Goal: Use online tool/utility

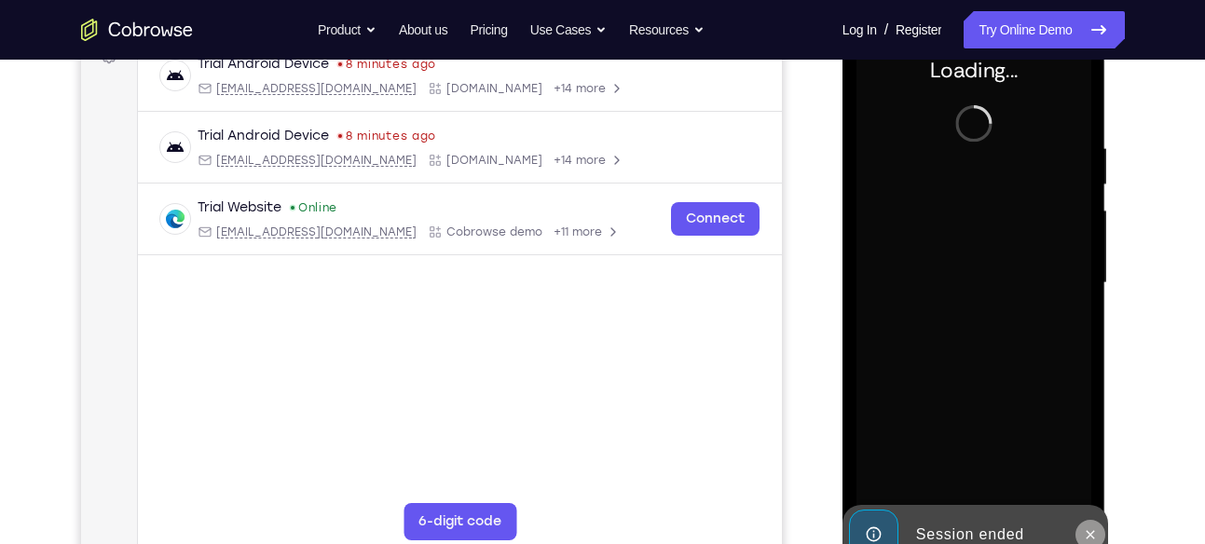
click at [1093, 535] on icon at bounding box center [1091, 534] width 8 height 8
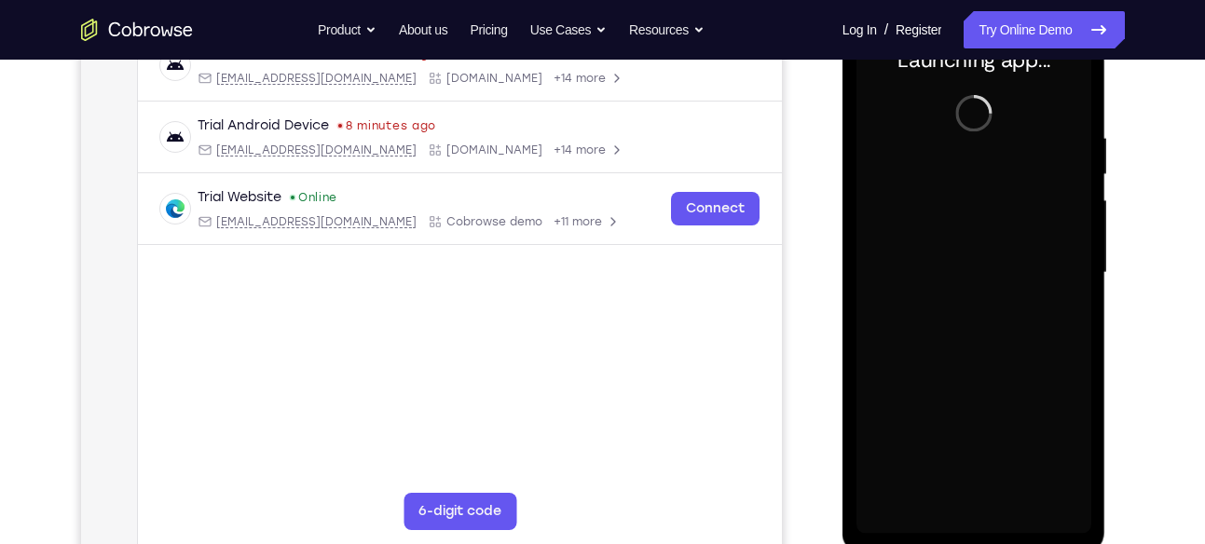
scroll to position [311, 0]
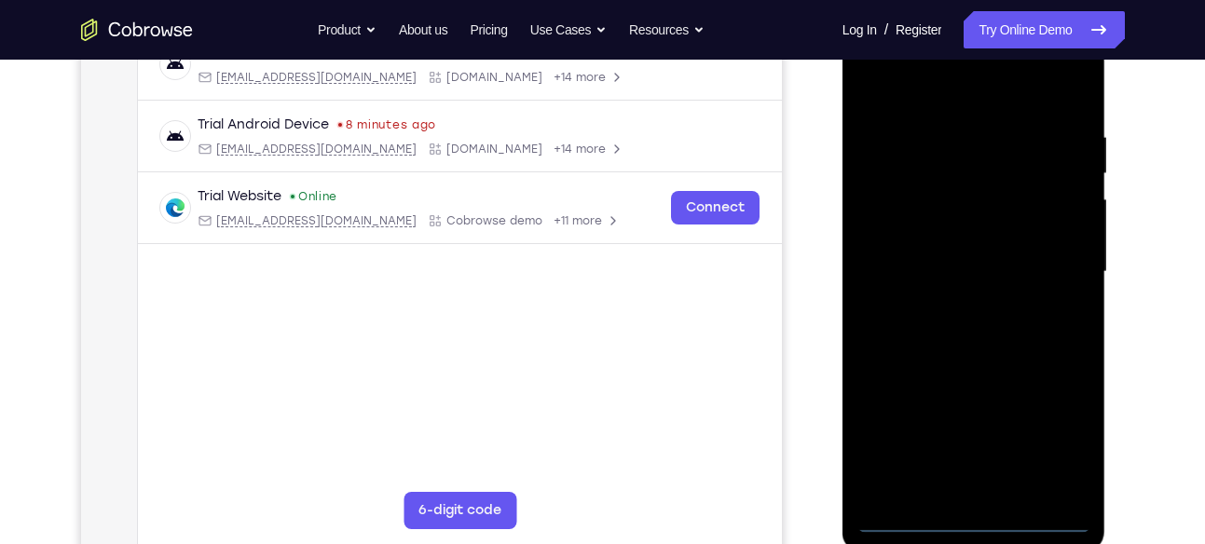
click at [973, 526] on div at bounding box center [974, 272] width 235 height 522
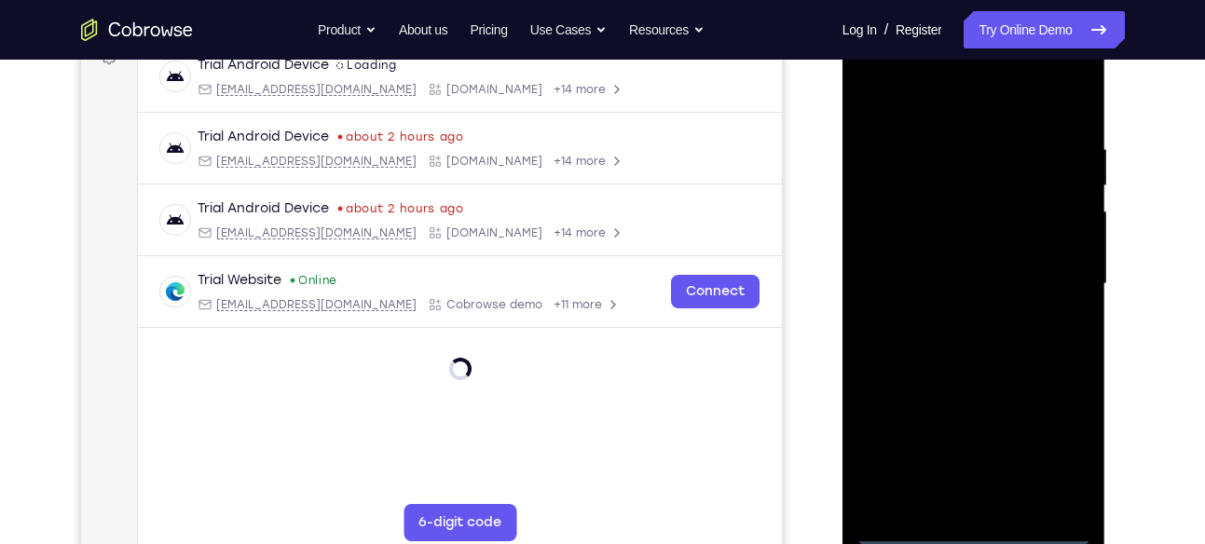
click at [1053, 471] on div at bounding box center [974, 284] width 235 height 522
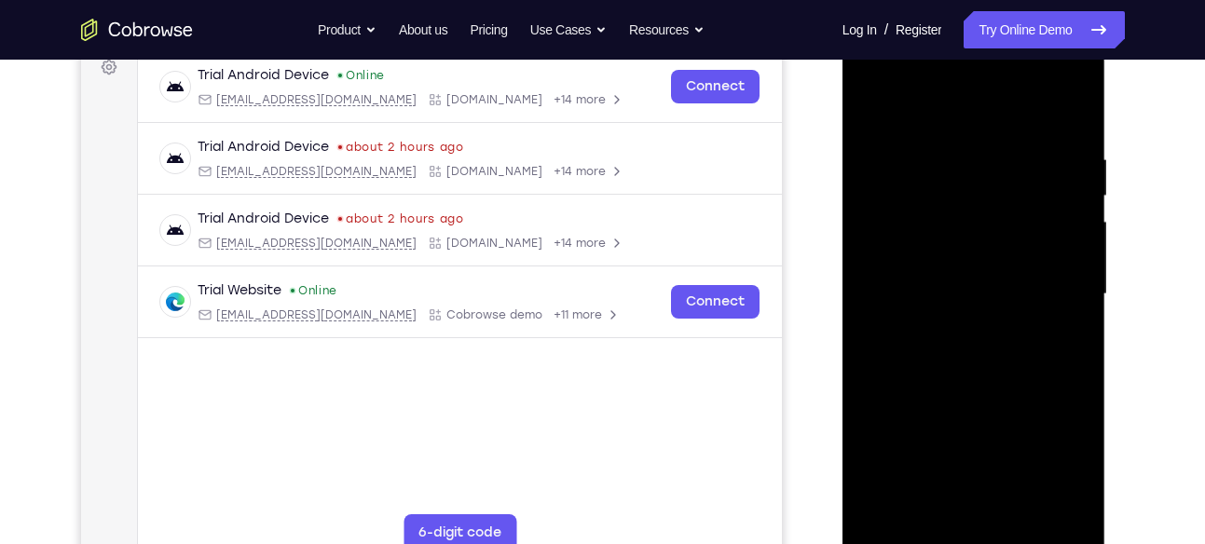
scroll to position [288, 0]
click at [943, 122] on div at bounding box center [974, 295] width 235 height 522
click at [1057, 300] on div at bounding box center [974, 295] width 235 height 522
click at [956, 330] on div at bounding box center [974, 295] width 235 height 522
click at [975, 379] on div at bounding box center [974, 295] width 235 height 522
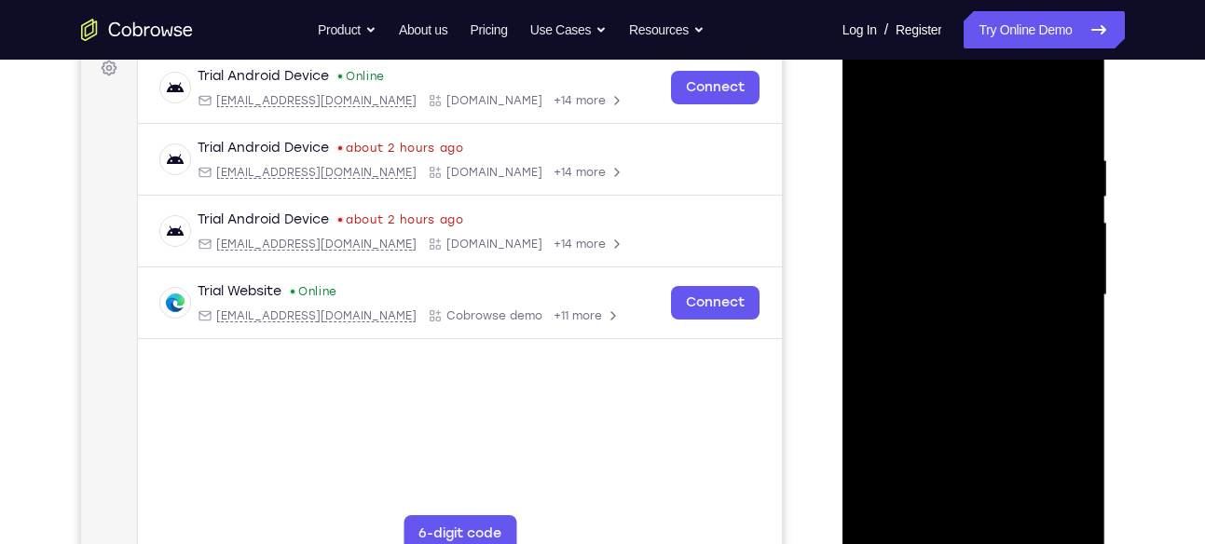
click at [963, 210] on div at bounding box center [974, 295] width 235 height 522
click at [965, 247] on div at bounding box center [974, 295] width 235 height 522
click at [960, 214] on div at bounding box center [974, 295] width 235 height 522
click at [913, 224] on div at bounding box center [974, 295] width 235 height 522
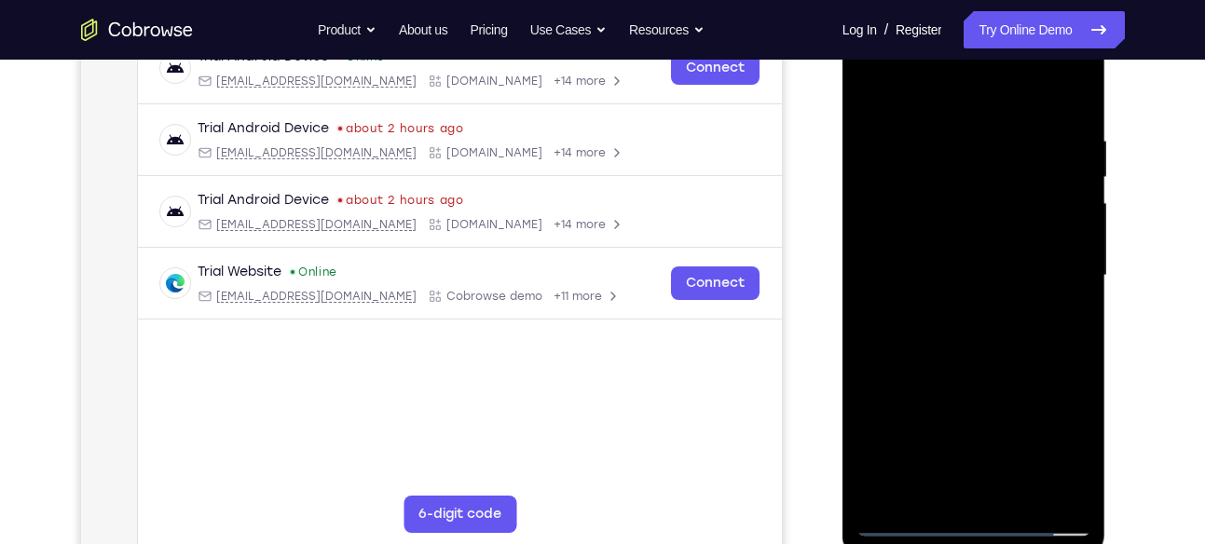
scroll to position [307, 0]
click at [962, 234] on div at bounding box center [974, 277] width 235 height 522
click at [983, 353] on div at bounding box center [974, 277] width 235 height 522
click at [1005, 383] on div at bounding box center [974, 277] width 235 height 522
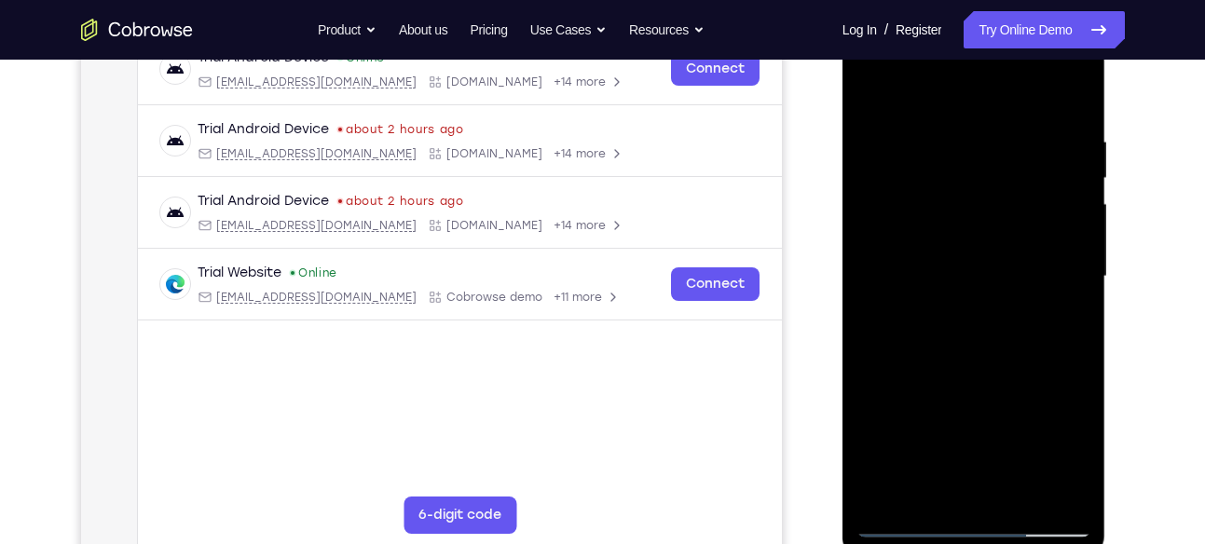
click at [1075, 358] on div at bounding box center [974, 277] width 235 height 522
click at [1077, 88] on div at bounding box center [974, 277] width 235 height 522
drag, startPoint x: 921, startPoint y: 354, endPoint x: 925, endPoint y: 180, distance: 174.4
click at [925, 180] on div at bounding box center [974, 277] width 235 height 522
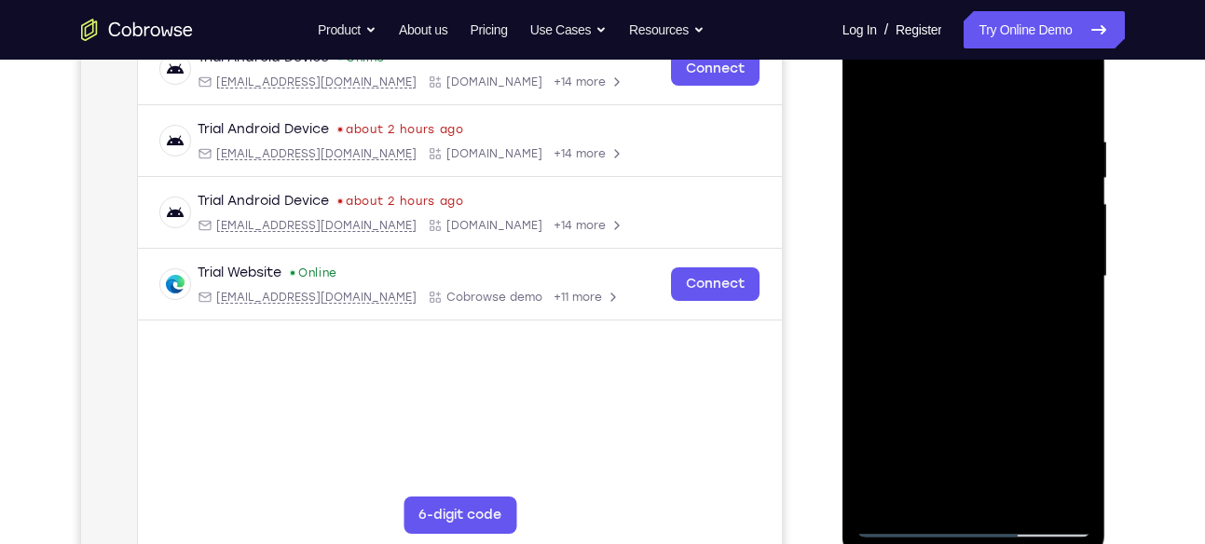
click at [875, 437] on div at bounding box center [974, 277] width 235 height 522
drag, startPoint x: 956, startPoint y: 163, endPoint x: 961, endPoint y: 350, distance: 186.5
click at [961, 350] on div at bounding box center [974, 277] width 235 height 522
click at [891, 144] on div at bounding box center [974, 277] width 235 height 522
click at [949, 495] on div at bounding box center [974, 277] width 235 height 522
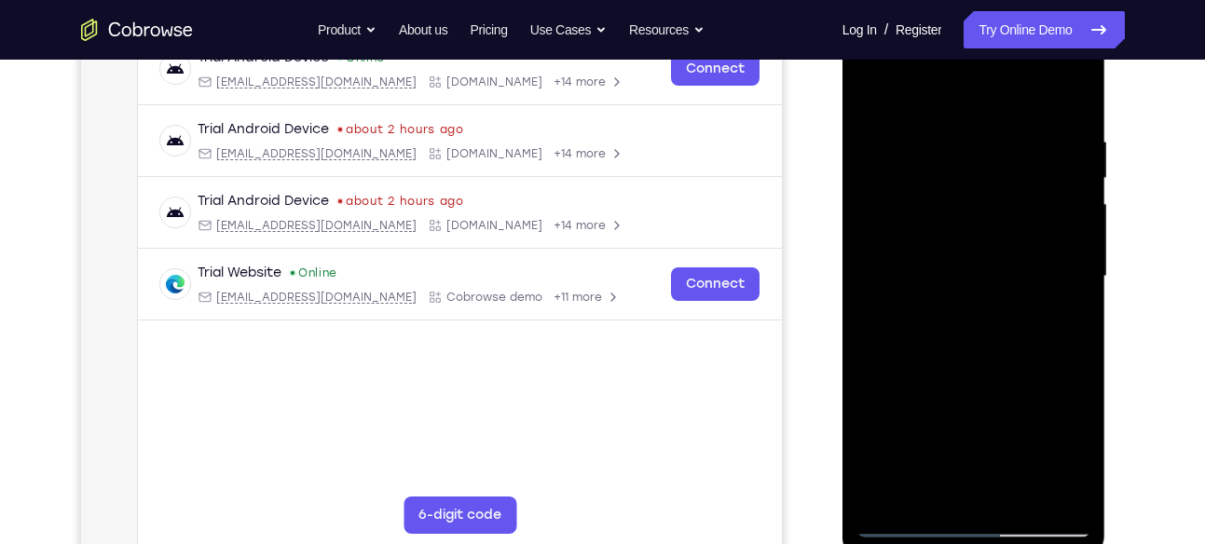
click at [989, 249] on div at bounding box center [974, 277] width 235 height 522
click at [970, 488] on div at bounding box center [974, 277] width 235 height 522
click at [1002, 196] on div at bounding box center [974, 277] width 235 height 522
click at [1014, 485] on div at bounding box center [974, 277] width 235 height 522
click at [1056, 489] on div at bounding box center [974, 277] width 235 height 522
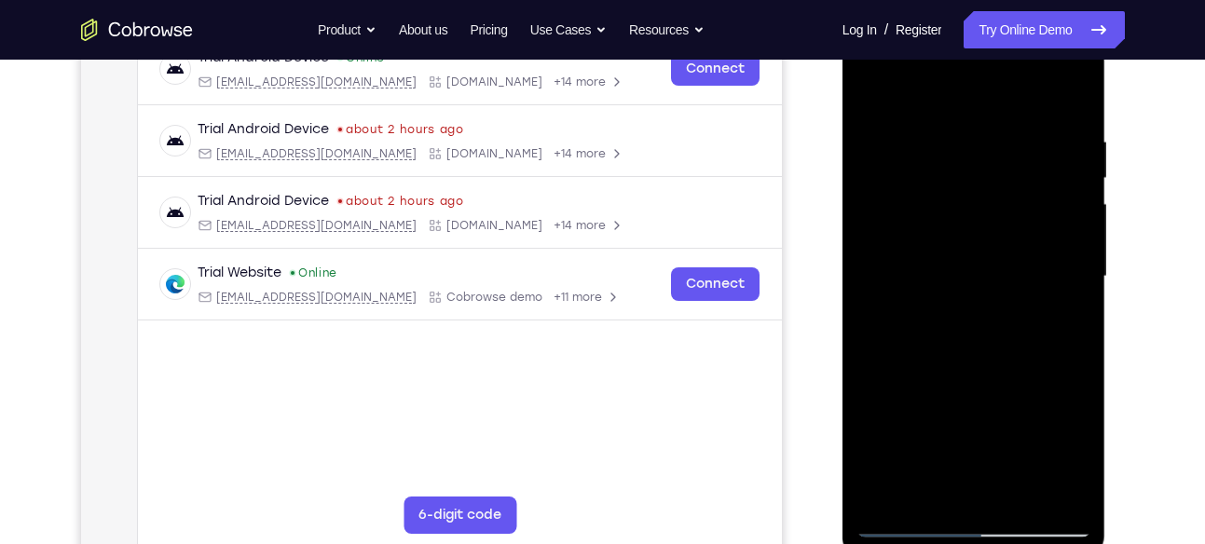
click at [1071, 96] on div at bounding box center [974, 277] width 235 height 522
click at [884, 498] on div at bounding box center [974, 277] width 235 height 522
drag, startPoint x: 986, startPoint y: 210, endPoint x: 1015, endPoint y: 584, distance: 375.0
click at [1015, 544] on html "Online web based iOS Simulators and Android Emulators. Run iPhone, iPad, Mobile…" at bounding box center [976, 281] width 266 height 559
click at [1078, 471] on div at bounding box center [974, 277] width 235 height 522
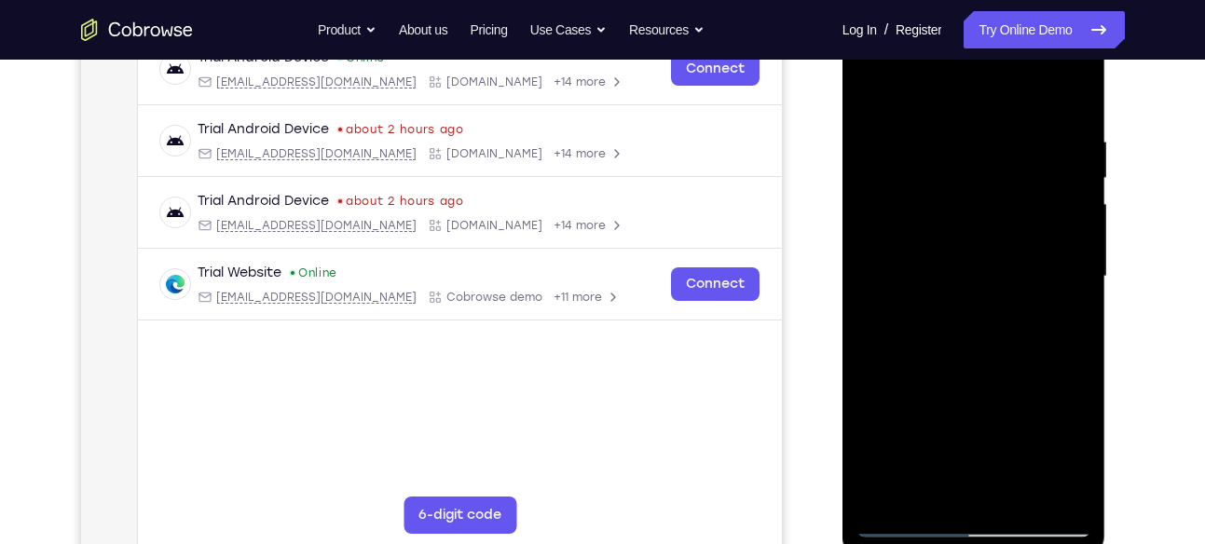
drag, startPoint x: 1034, startPoint y: 445, endPoint x: 1047, endPoint y: 300, distance: 145.1
click at [1047, 300] on div at bounding box center [974, 277] width 235 height 522
click at [1061, 497] on div at bounding box center [974, 277] width 235 height 522
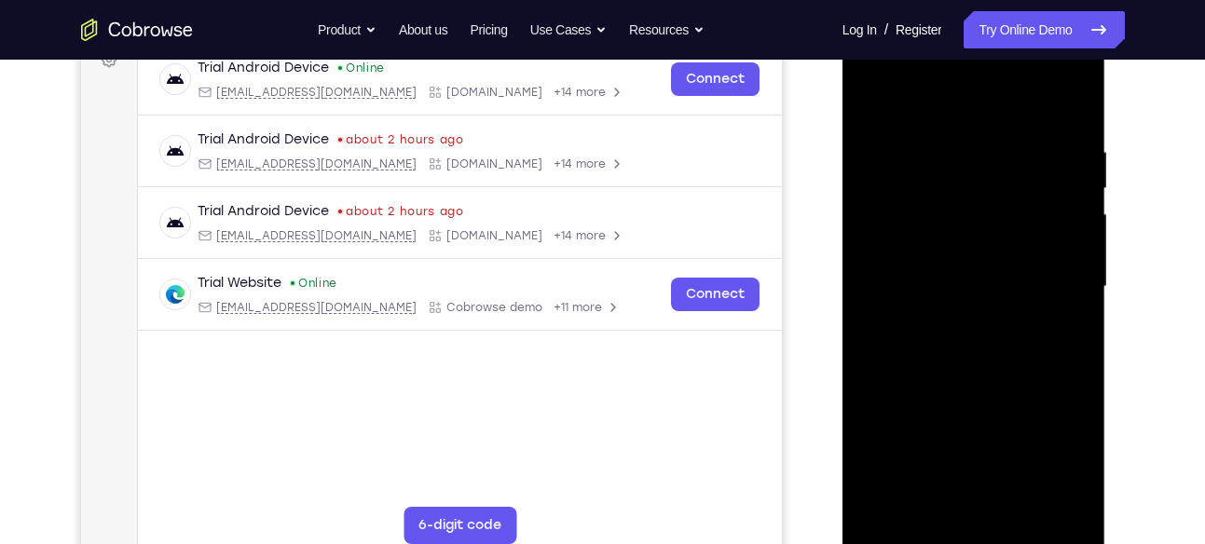
scroll to position [296, 0]
drag, startPoint x: 1030, startPoint y: 305, endPoint x: 1028, endPoint y: 385, distance: 80.2
click at [1028, 385] on div at bounding box center [974, 288] width 235 height 522
click at [882, 411] on div at bounding box center [974, 288] width 235 height 522
click at [1074, 297] on div at bounding box center [974, 288] width 235 height 522
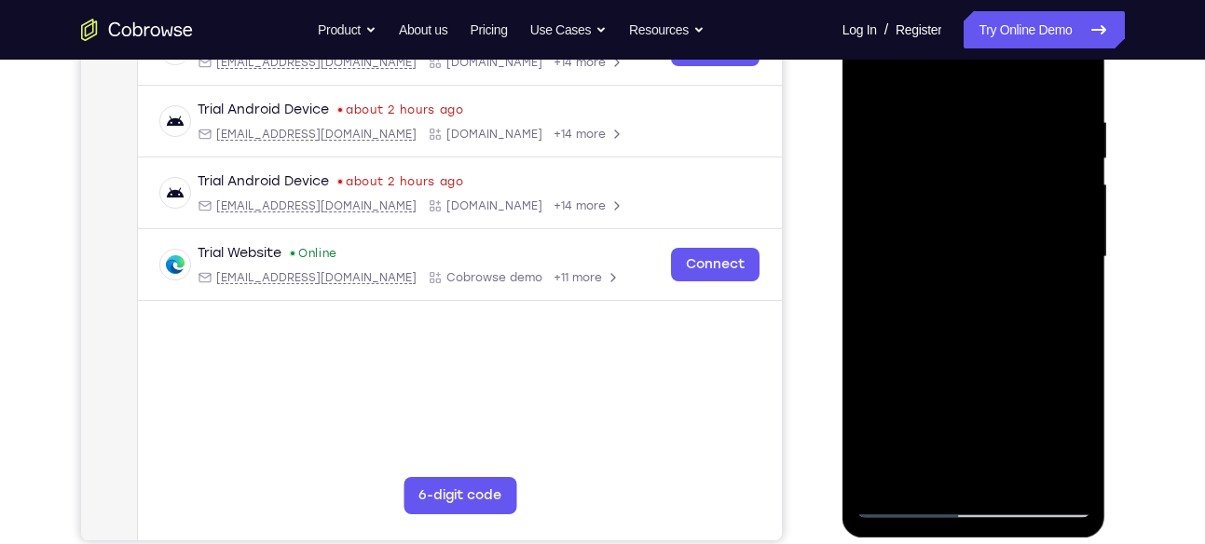
scroll to position [325, 0]
click at [1071, 270] on div at bounding box center [974, 258] width 235 height 522
click at [870, 268] on div at bounding box center [974, 258] width 235 height 522
click at [883, 479] on div at bounding box center [974, 258] width 235 height 522
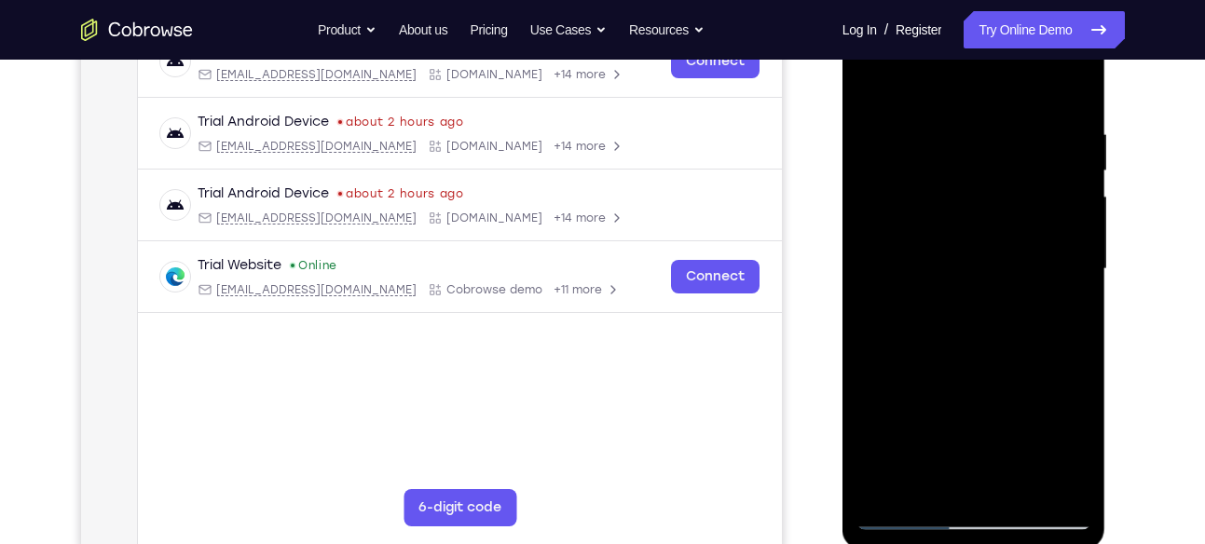
scroll to position [313, 0]
click at [955, 120] on div at bounding box center [974, 270] width 235 height 522
click at [1073, 289] on div at bounding box center [974, 270] width 235 height 522
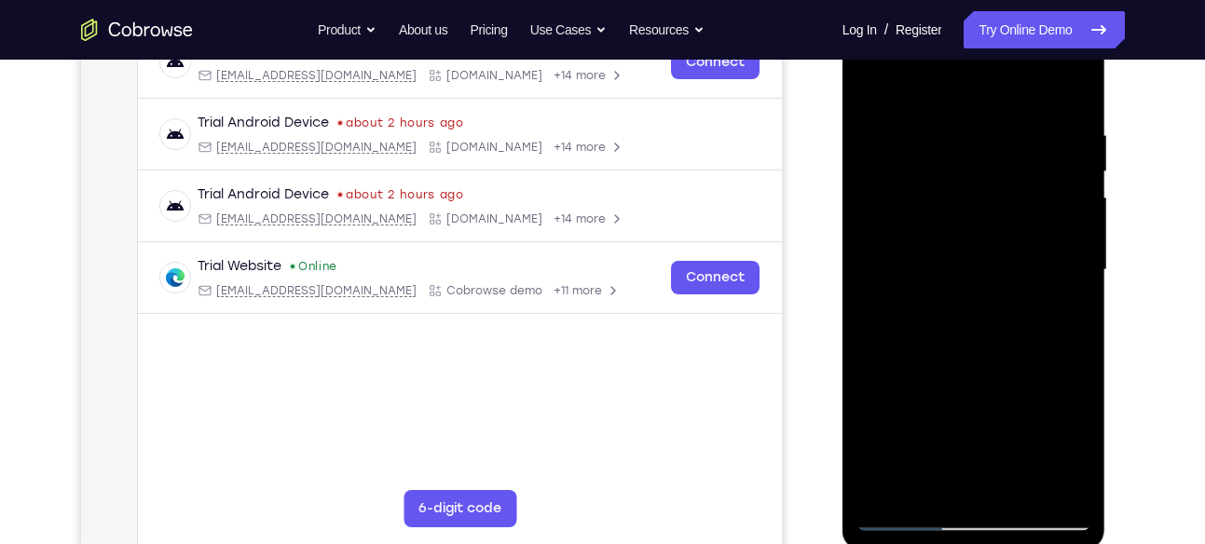
click at [1073, 289] on div at bounding box center [974, 270] width 235 height 522
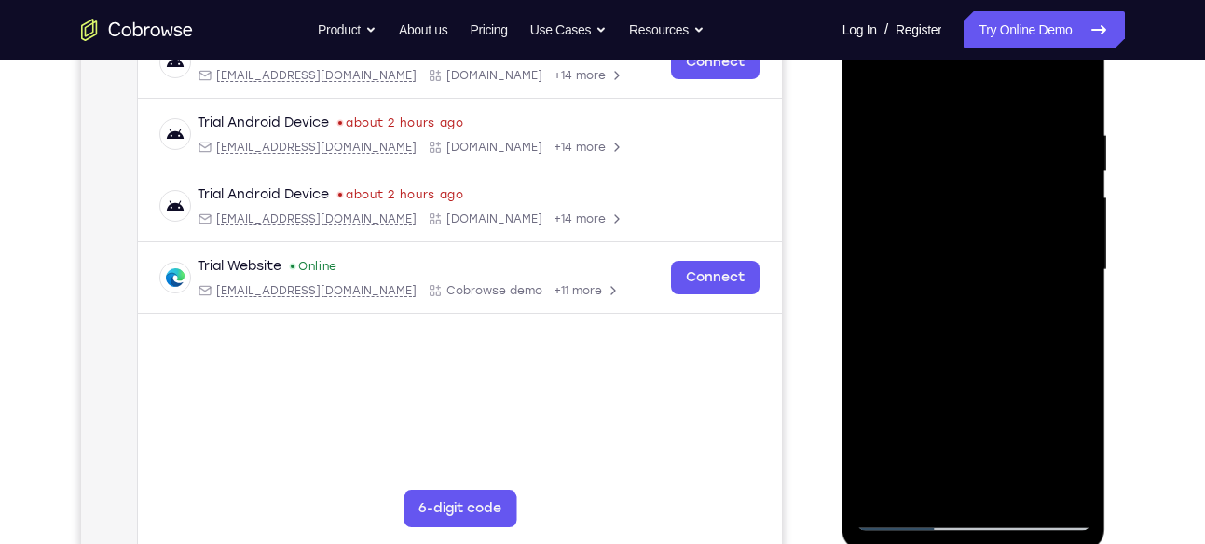
click at [1073, 289] on div at bounding box center [974, 270] width 235 height 522
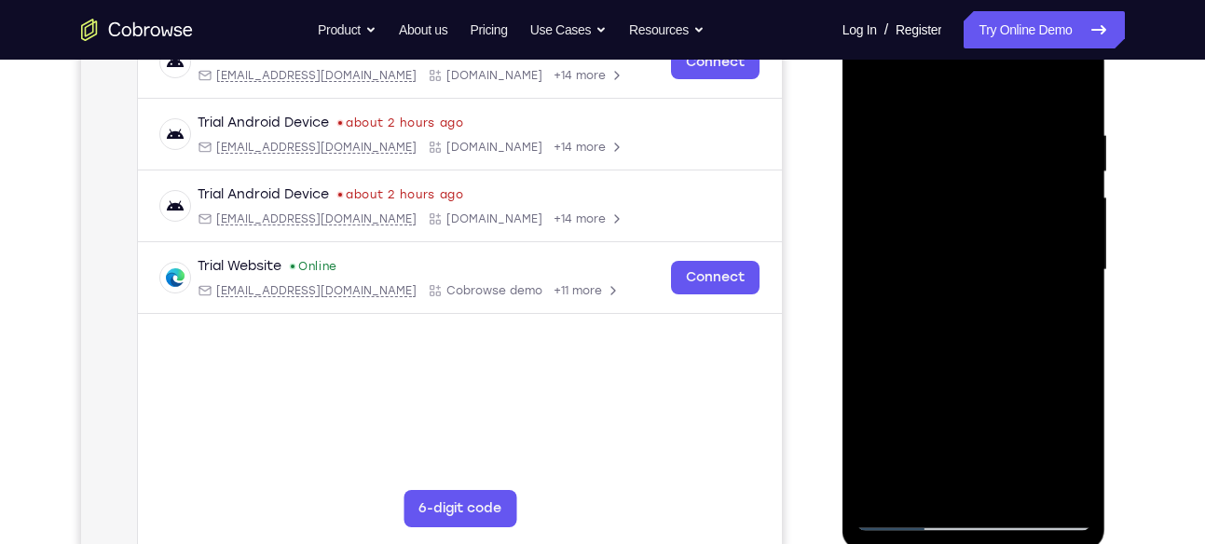
click at [1076, 291] on div at bounding box center [974, 270] width 235 height 522
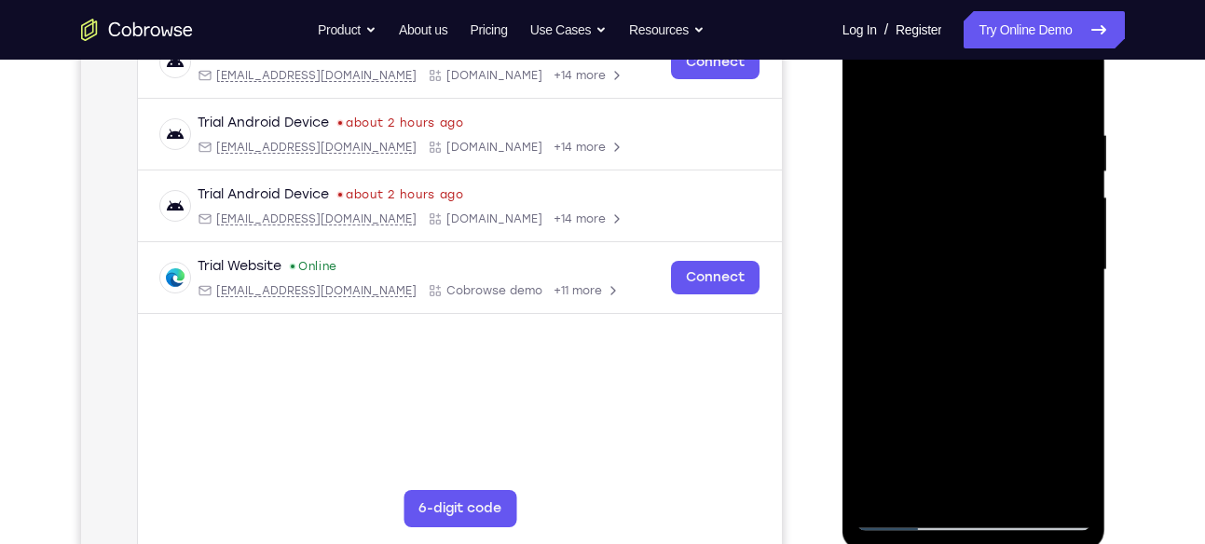
click at [1076, 291] on div at bounding box center [974, 270] width 235 height 522
click at [1070, 86] on div at bounding box center [974, 270] width 235 height 522
drag, startPoint x: 983, startPoint y: 189, endPoint x: 976, endPoint y: 404, distance: 214.5
click at [976, 404] on div at bounding box center [974, 270] width 235 height 522
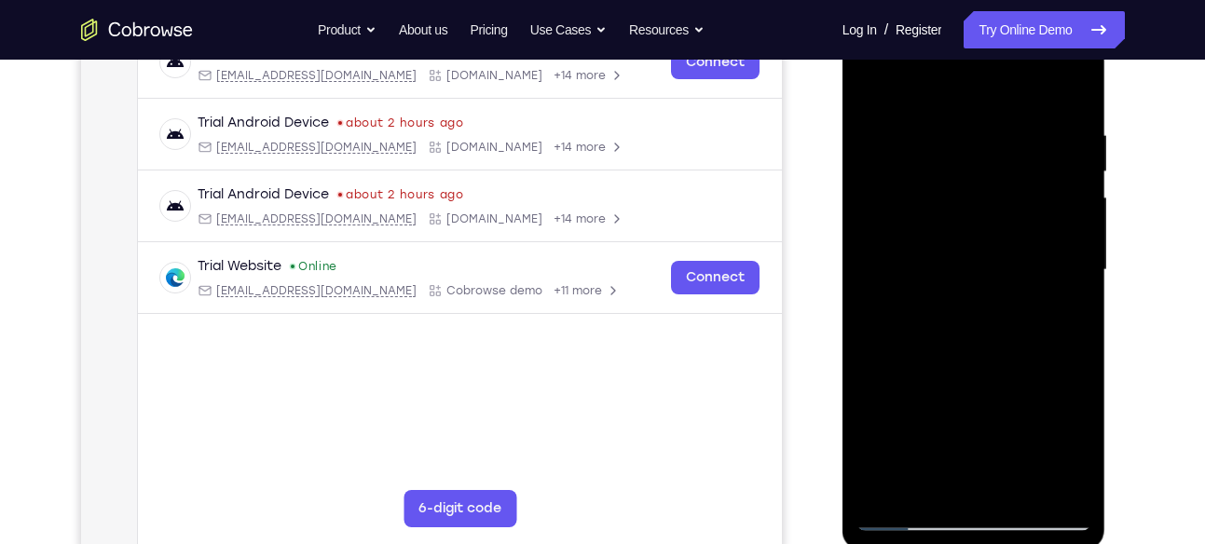
click at [1078, 353] on div at bounding box center [974, 270] width 235 height 522
drag, startPoint x: 1018, startPoint y: 392, endPoint x: 1027, endPoint y: -1, distance: 392.6
click at [1027, 0] on div at bounding box center [975, 273] width 264 height 556
drag, startPoint x: 982, startPoint y: 271, endPoint x: 1050, endPoint y: -7, distance: 286.0
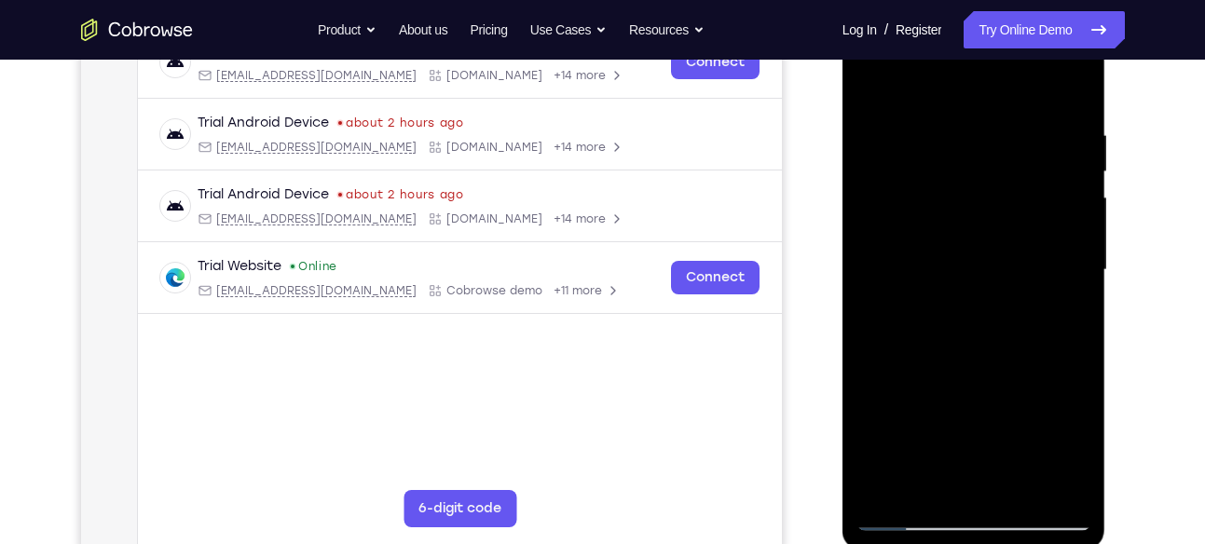
click at [1050, 0] on html "Online web based iOS Simulators and Android Emulators. Run iPhone, iPad, Mobile…" at bounding box center [976, 274] width 266 height 559
click at [1073, 312] on div at bounding box center [974, 270] width 235 height 522
click at [1011, 488] on div at bounding box center [974, 270] width 235 height 522
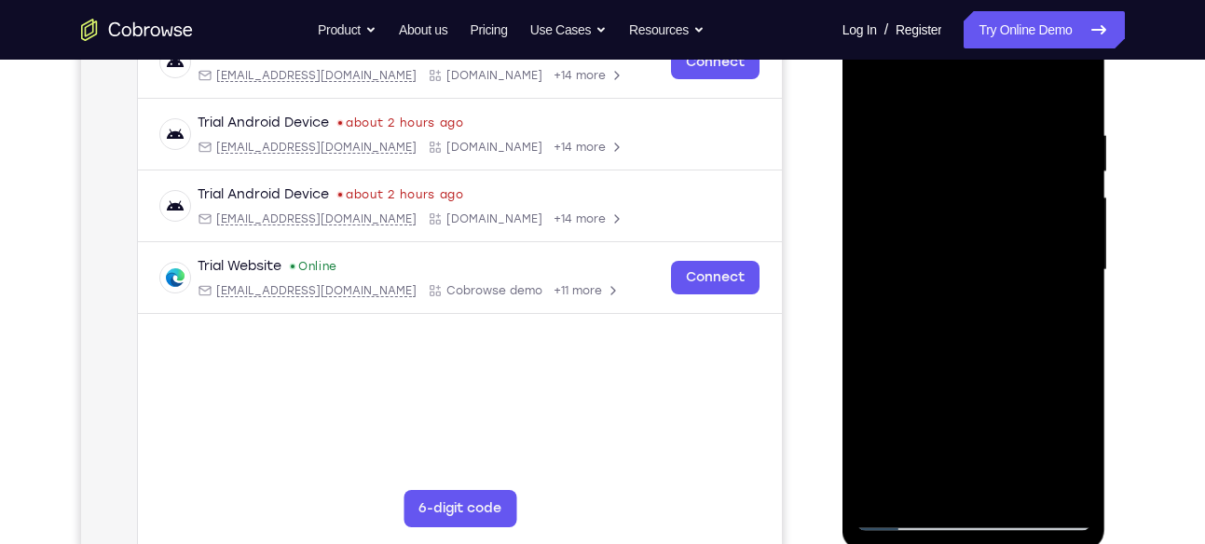
click at [971, 368] on div at bounding box center [974, 270] width 235 height 522
drag, startPoint x: 970, startPoint y: 203, endPoint x: 974, endPoint y: 475, distance: 271.3
click at [974, 475] on div at bounding box center [974, 270] width 235 height 522
drag, startPoint x: 977, startPoint y: 135, endPoint x: 1007, endPoint y: 521, distance: 387.1
click at [1007, 521] on div at bounding box center [974, 270] width 235 height 522
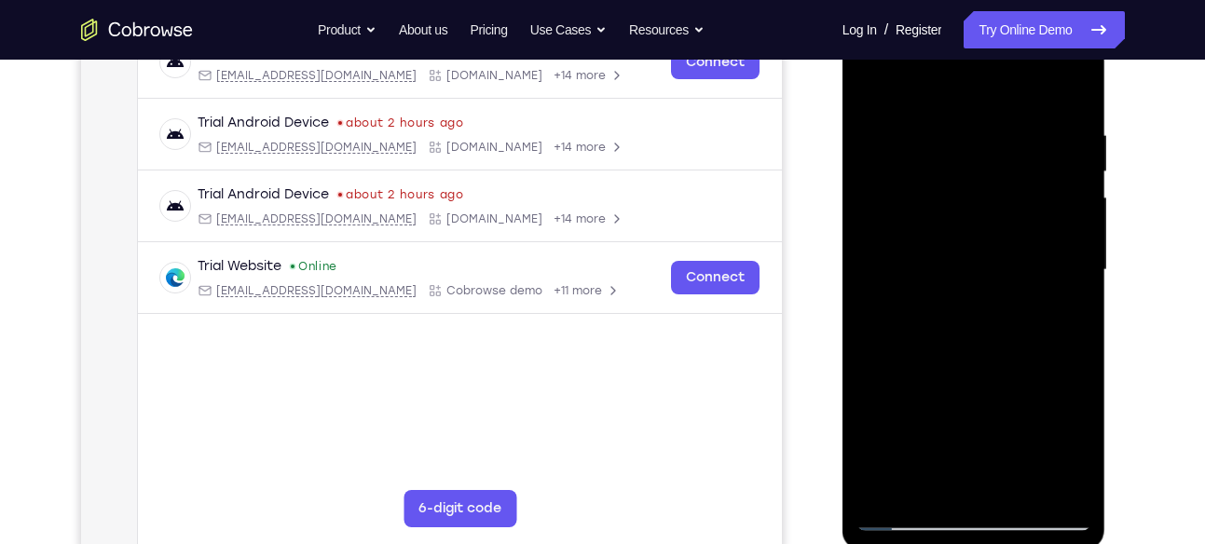
drag, startPoint x: 994, startPoint y: 391, endPoint x: 983, endPoint y: 146, distance: 244.5
click at [983, 146] on div at bounding box center [974, 270] width 235 height 522
drag, startPoint x: 976, startPoint y: 268, endPoint x: 996, endPoint y: 586, distance: 318.5
click at [996, 544] on html "Online web based iOS Simulators and Android Emulators. Run iPhone, iPad, Mobile…" at bounding box center [976, 274] width 266 height 559
click at [881, 86] on div at bounding box center [974, 270] width 235 height 522
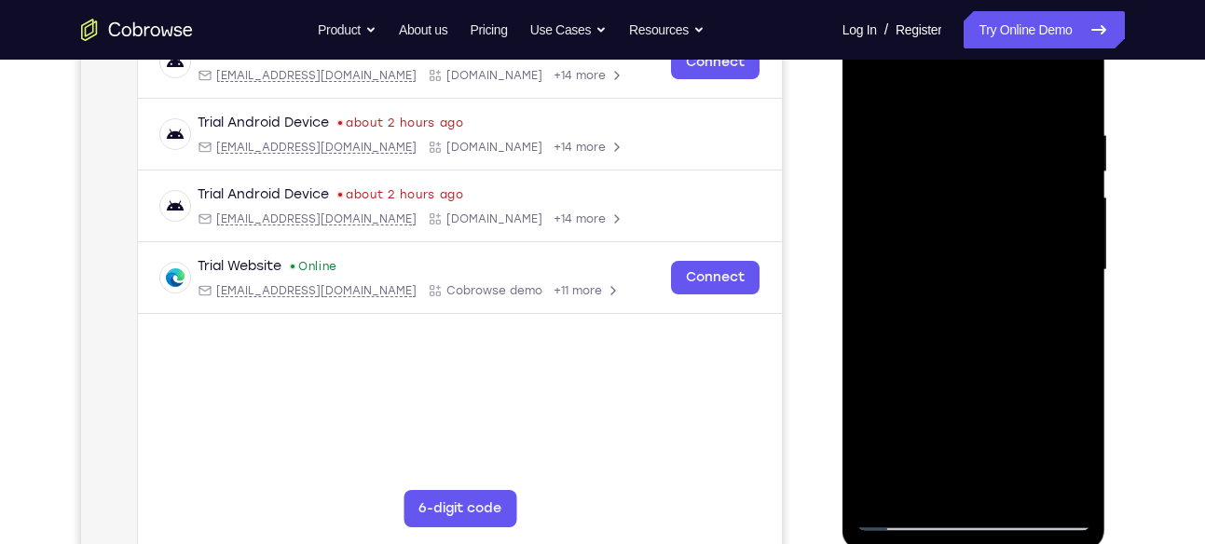
drag, startPoint x: 1077, startPoint y: 80, endPoint x: 1001, endPoint y: 383, distance: 312.3
click at [1001, 383] on div at bounding box center [974, 270] width 235 height 522
click at [1017, 489] on div at bounding box center [974, 270] width 235 height 522
click at [872, 76] on div at bounding box center [974, 270] width 235 height 522
click at [1078, 83] on div at bounding box center [974, 270] width 235 height 522
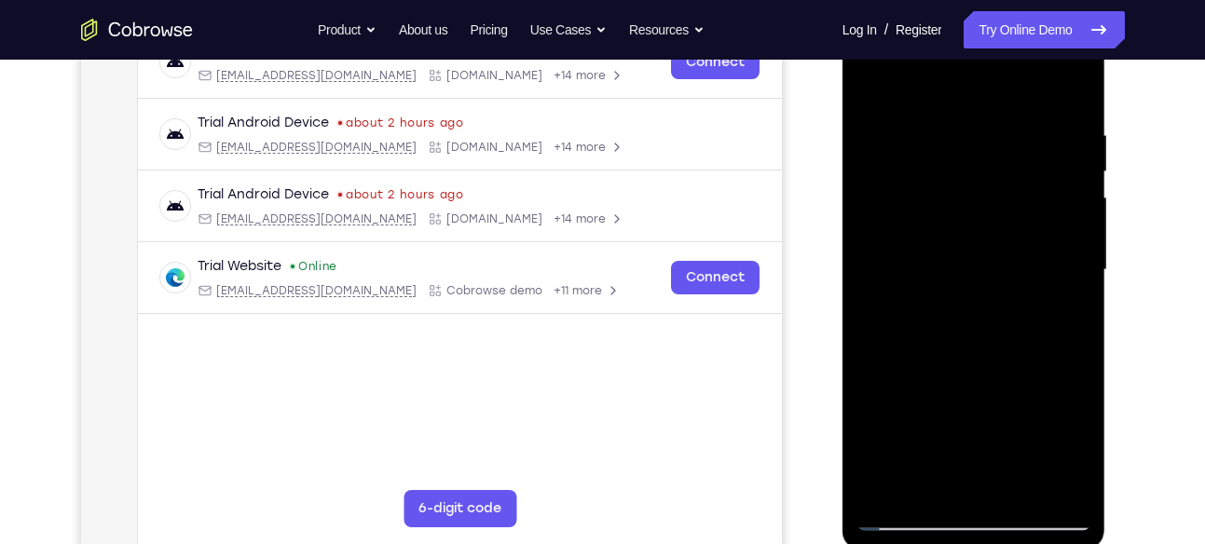
drag, startPoint x: 984, startPoint y: 420, endPoint x: 984, endPoint y: 156, distance: 263.8
click at [984, 156] on div at bounding box center [974, 270] width 235 height 522
click at [879, 335] on div at bounding box center [974, 270] width 235 height 522
drag, startPoint x: 1069, startPoint y: 144, endPoint x: 1052, endPoint y: 331, distance: 188.2
click at [1052, 331] on div at bounding box center [974, 270] width 235 height 522
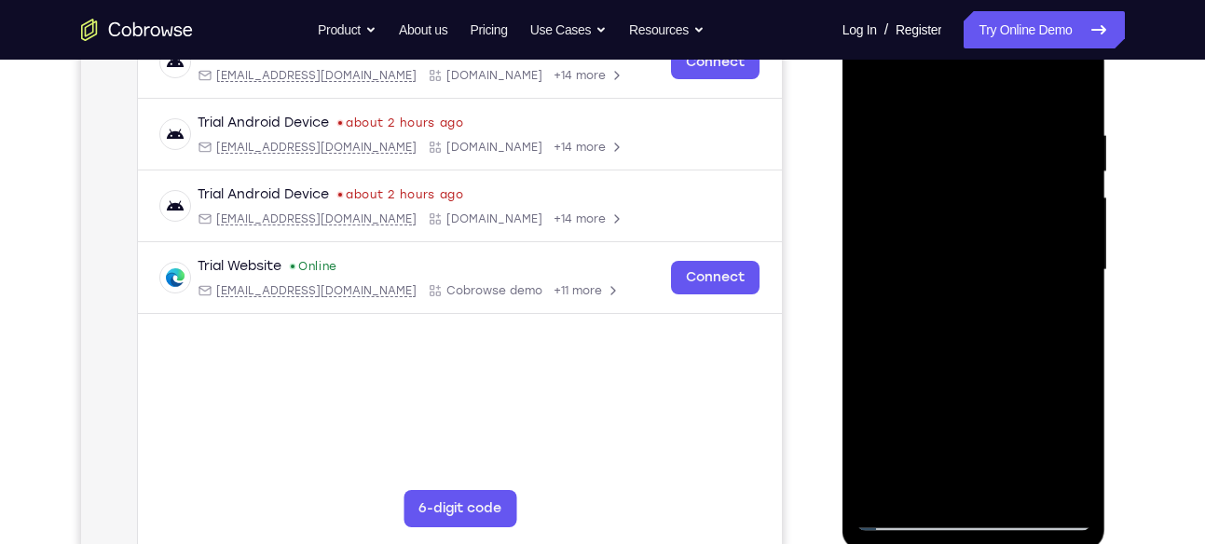
drag, startPoint x: 1030, startPoint y: 137, endPoint x: 1025, endPoint y: 258, distance: 121.3
click at [1025, 258] on div at bounding box center [974, 270] width 235 height 522
click at [1021, 141] on div at bounding box center [974, 270] width 235 height 522
click at [877, 92] on div at bounding box center [974, 270] width 235 height 522
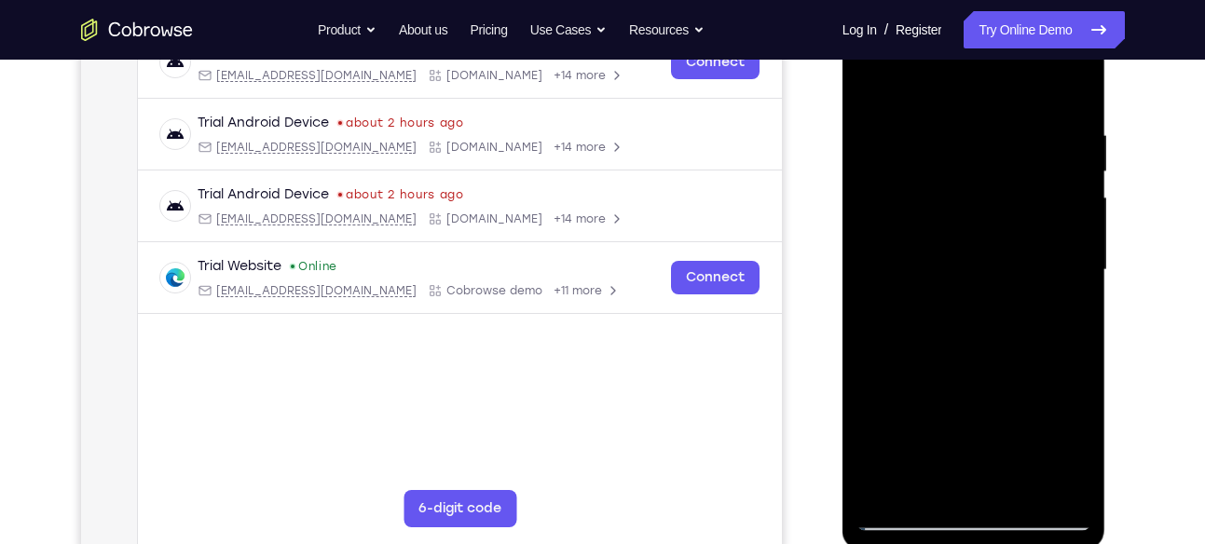
drag, startPoint x: 1022, startPoint y: 315, endPoint x: 1023, endPoint y: 240, distance: 75.5
click at [1023, 240] on div at bounding box center [974, 270] width 235 height 522
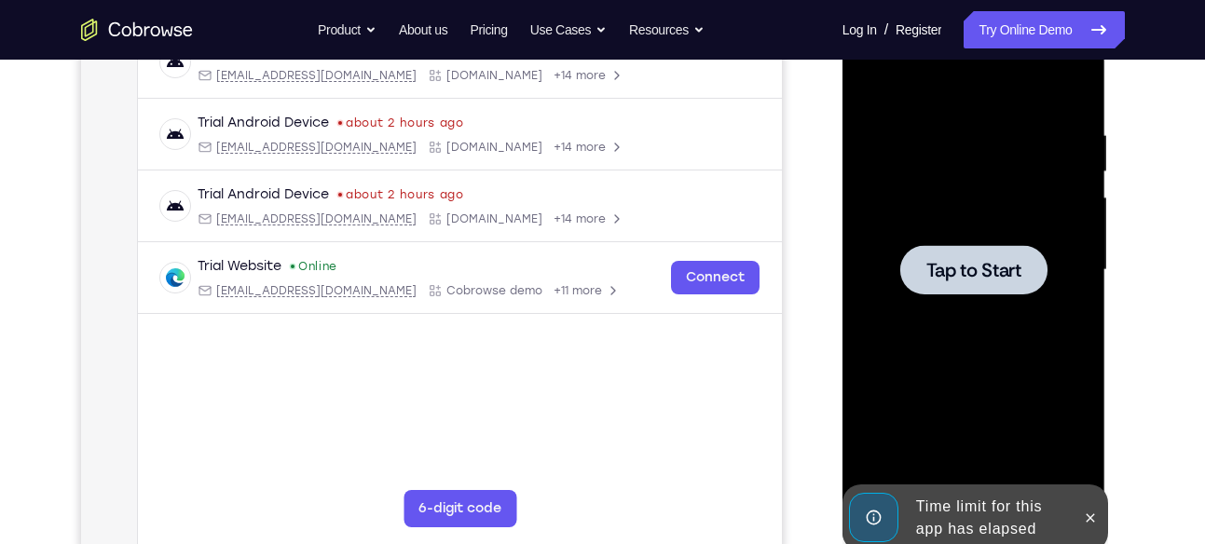
click at [932, 261] on span "Tap to Start" at bounding box center [974, 270] width 95 height 19
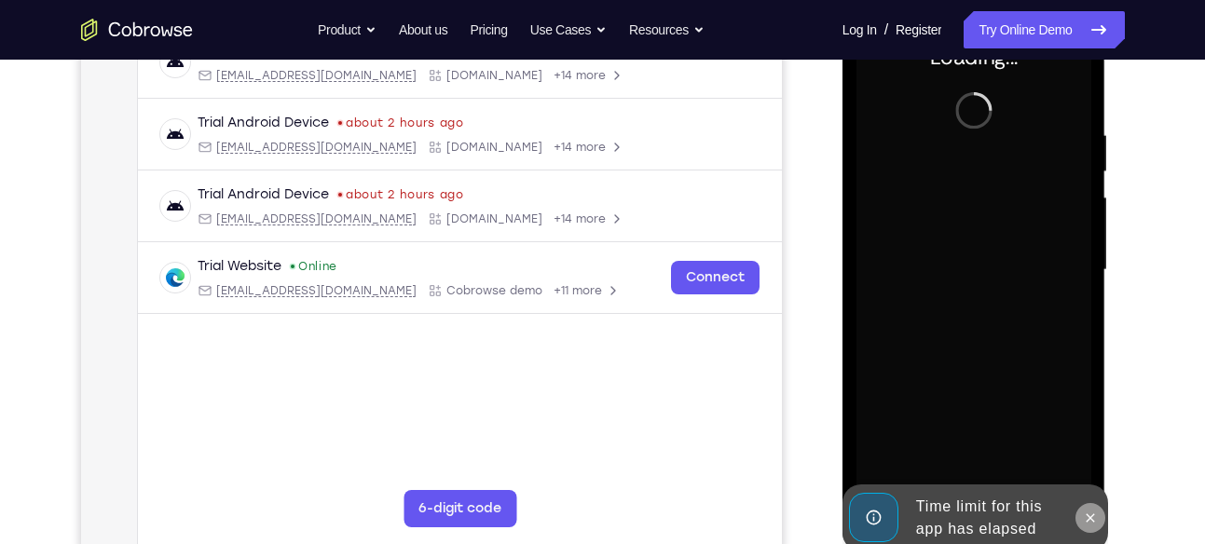
click at [1084, 508] on button at bounding box center [1091, 518] width 30 height 30
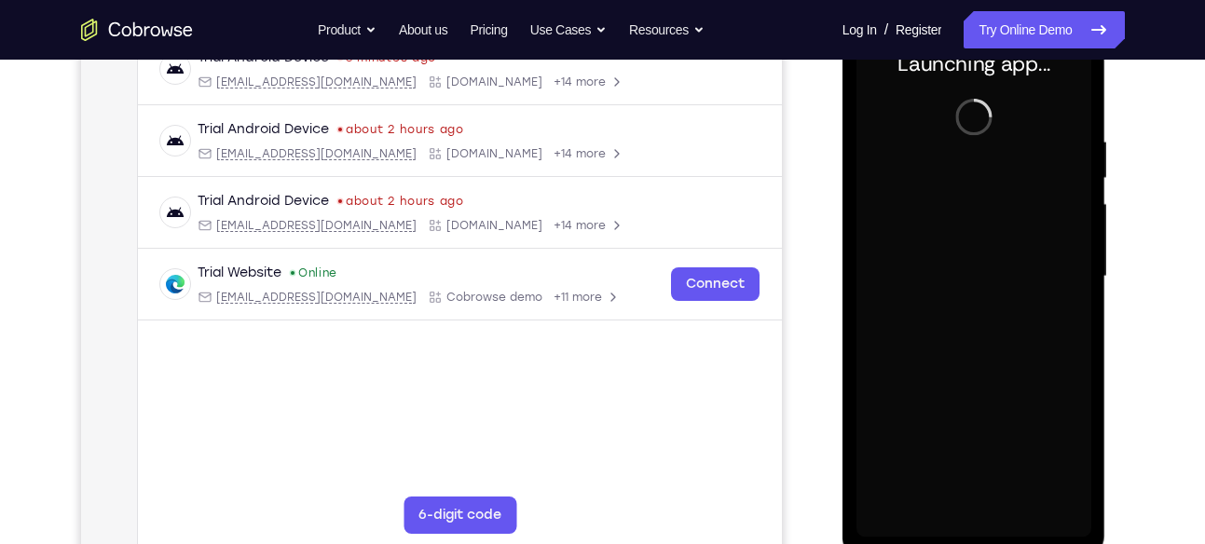
scroll to position [308, 0]
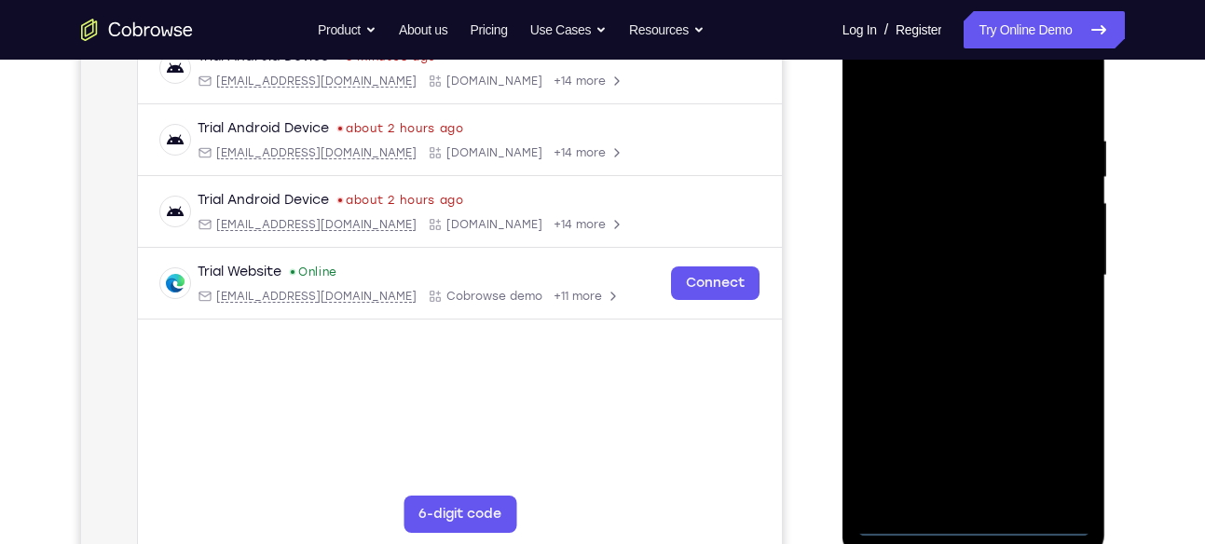
click at [969, 526] on div at bounding box center [974, 276] width 235 height 522
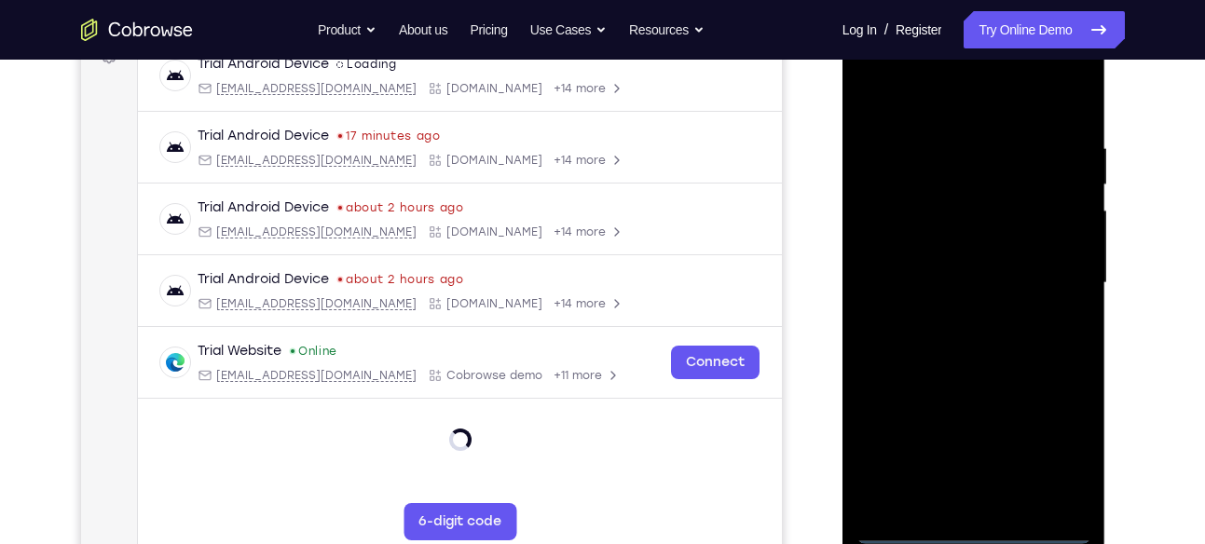
click at [1059, 442] on div at bounding box center [974, 283] width 235 height 522
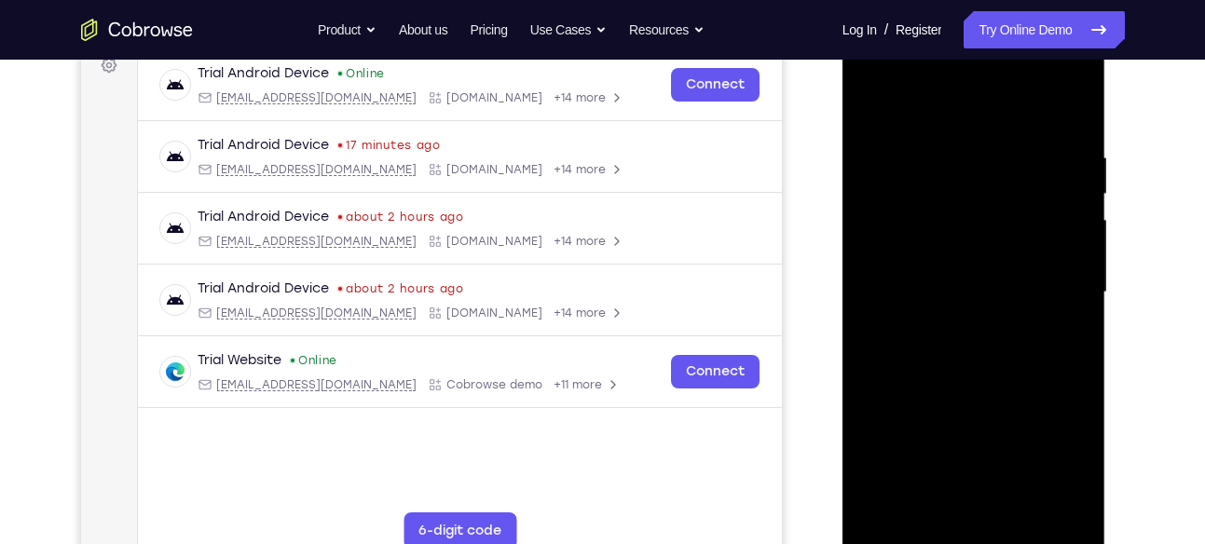
scroll to position [289, 0]
click at [976, 113] on div at bounding box center [974, 295] width 235 height 522
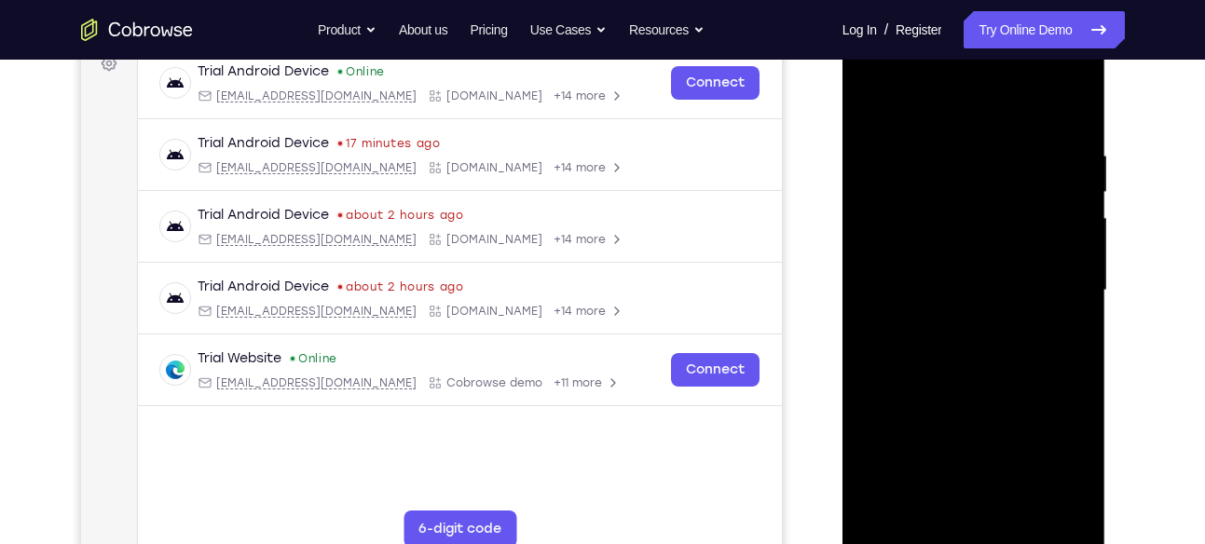
scroll to position [296, 0]
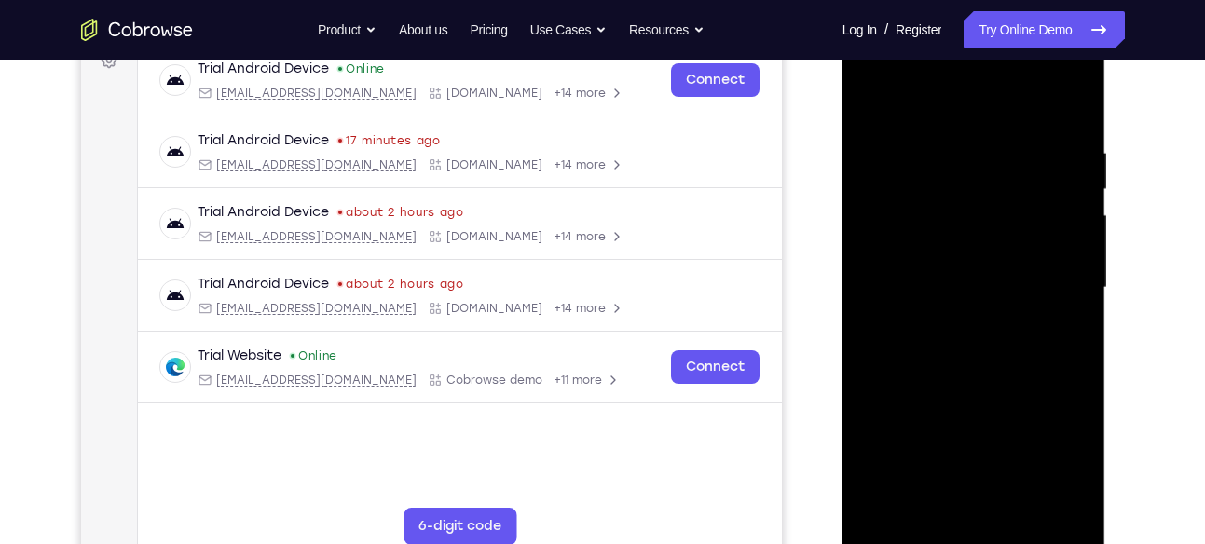
click at [1055, 271] on div at bounding box center [974, 288] width 235 height 522
click at [949, 321] on div at bounding box center [974, 288] width 235 height 522
click at [1010, 295] on div at bounding box center [974, 288] width 235 height 522
click at [879, 107] on div at bounding box center [974, 288] width 235 height 522
click at [871, 101] on div at bounding box center [974, 288] width 235 height 522
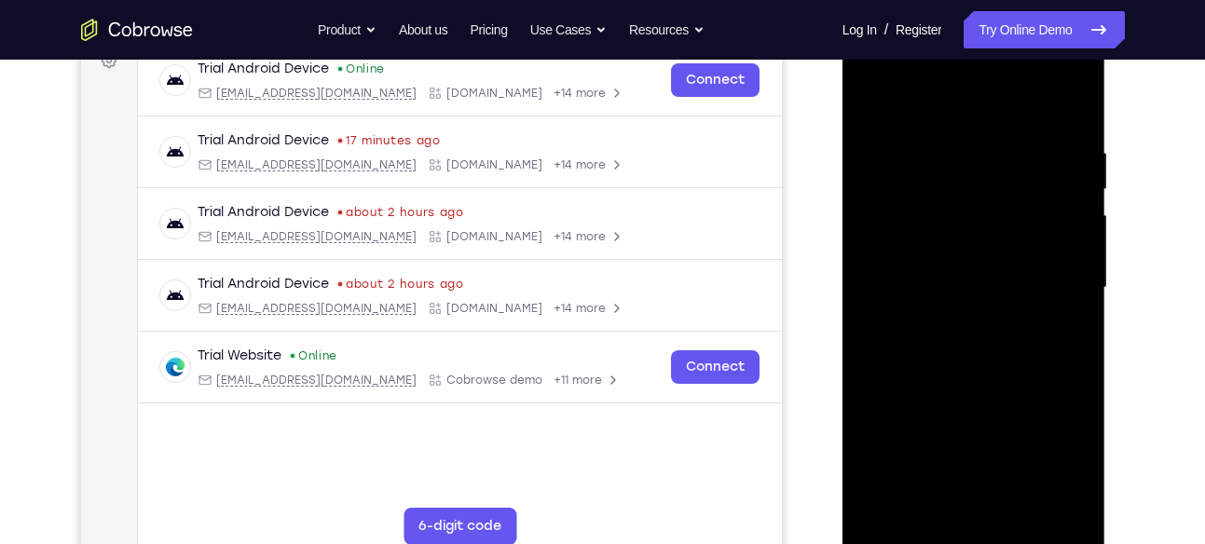
click at [972, 200] on div at bounding box center [974, 288] width 235 height 522
click at [984, 292] on div at bounding box center [974, 288] width 235 height 522
click at [985, 268] on div at bounding box center [974, 288] width 235 height 522
click at [981, 308] on div at bounding box center [974, 288] width 235 height 522
click at [970, 420] on div at bounding box center [974, 288] width 235 height 522
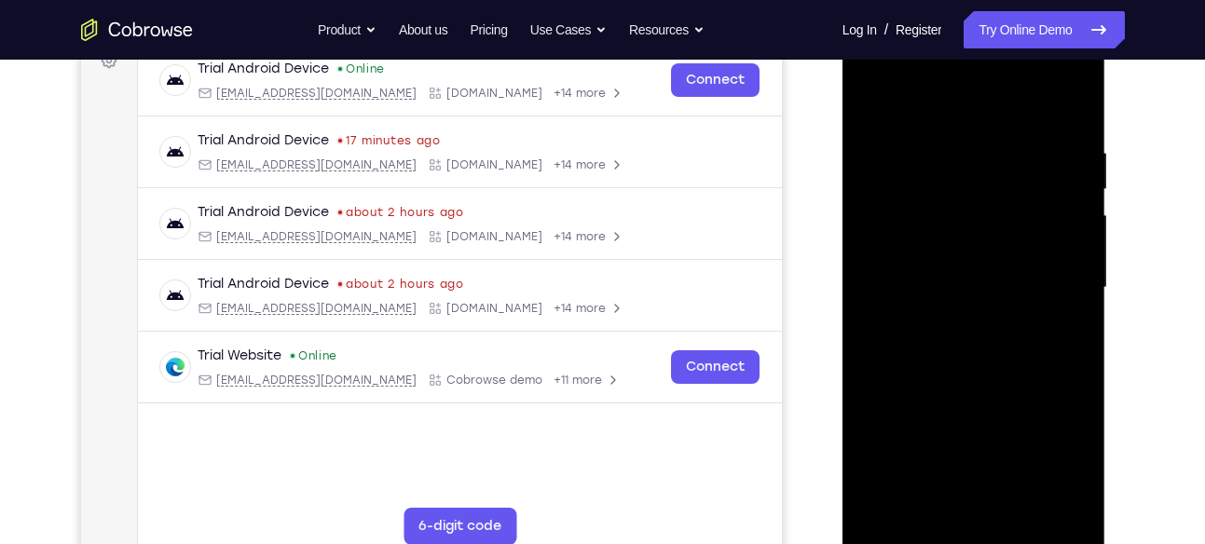
click at [1006, 256] on div at bounding box center [974, 288] width 235 height 522
drag, startPoint x: 984, startPoint y: 435, endPoint x: 998, endPoint y: 177, distance: 258.6
click at [998, 177] on div at bounding box center [974, 288] width 235 height 522
click at [968, 489] on div at bounding box center [974, 288] width 235 height 522
click at [879, 245] on div at bounding box center [974, 288] width 235 height 522
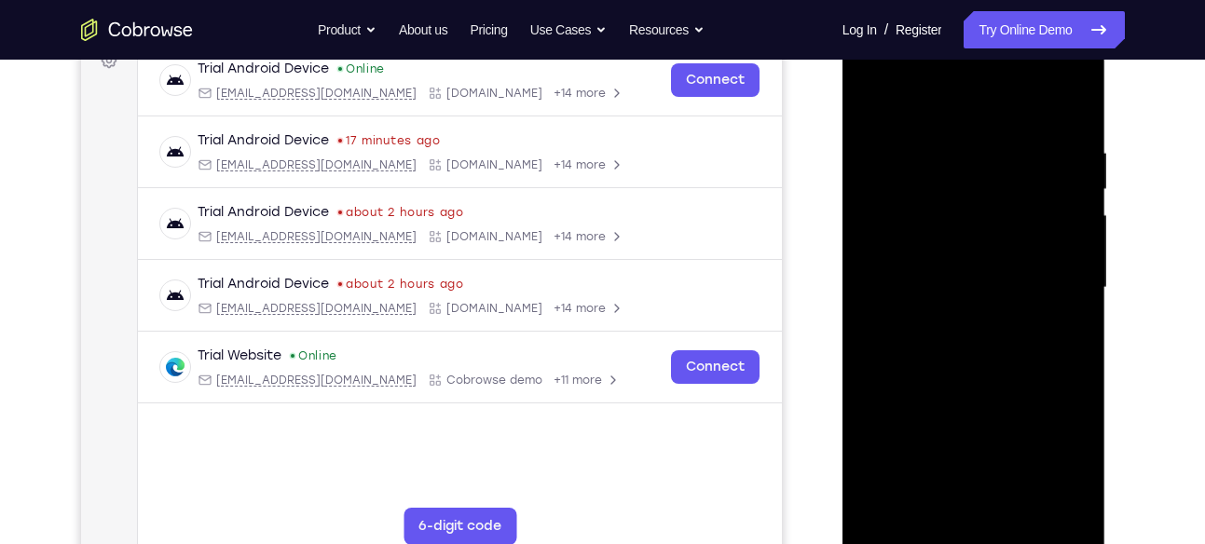
click at [938, 264] on div at bounding box center [974, 288] width 235 height 522
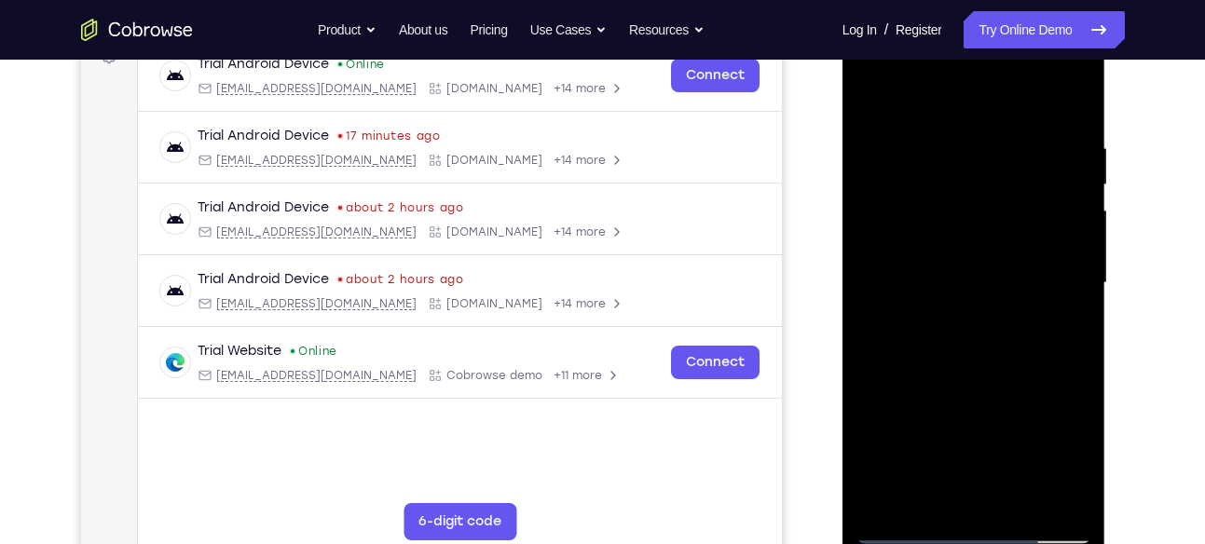
scroll to position [301, 0]
click at [978, 325] on div at bounding box center [974, 282] width 235 height 522
click at [1048, 242] on div at bounding box center [974, 282] width 235 height 522
drag, startPoint x: 985, startPoint y: 168, endPoint x: 993, endPoint y: 499, distance: 331.0
click at [993, 499] on div at bounding box center [974, 282] width 235 height 522
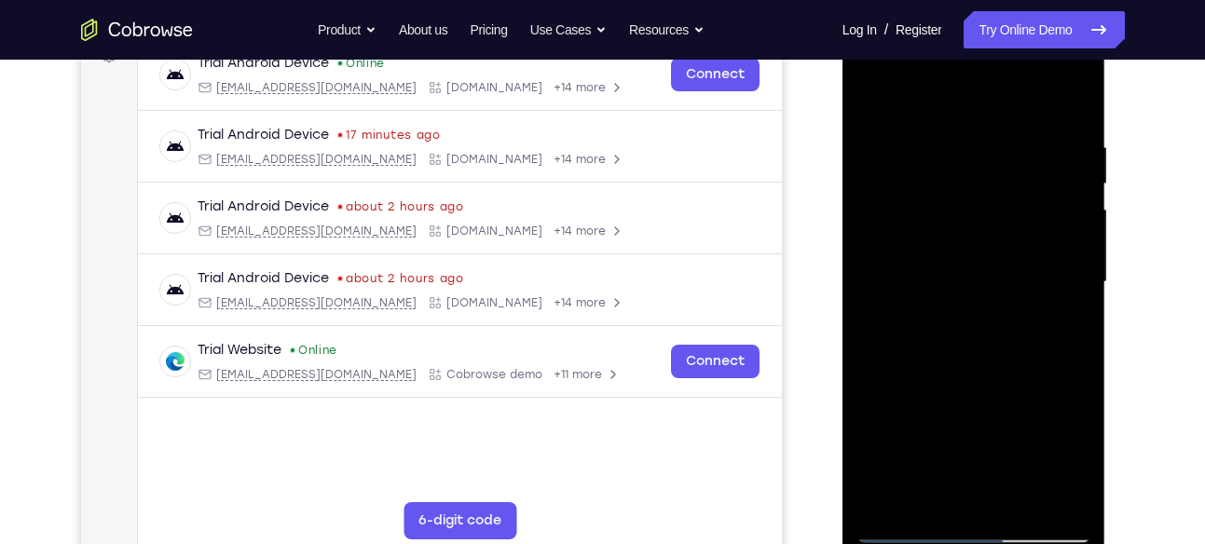
click at [949, 321] on div at bounding box center [974, 282] width 235 height 522
click at [1008, 177] on div at bounding box center [974, 282] width 235 height 522
click at [1050, 242] on div at bounding box center [974, 282] width 235 height 522
click at [1076, 504] on div at bounding box center [974, 282] width 235 height 522
click at [1032, 504] on div at bounding box center [974, 282] width 235 height 522
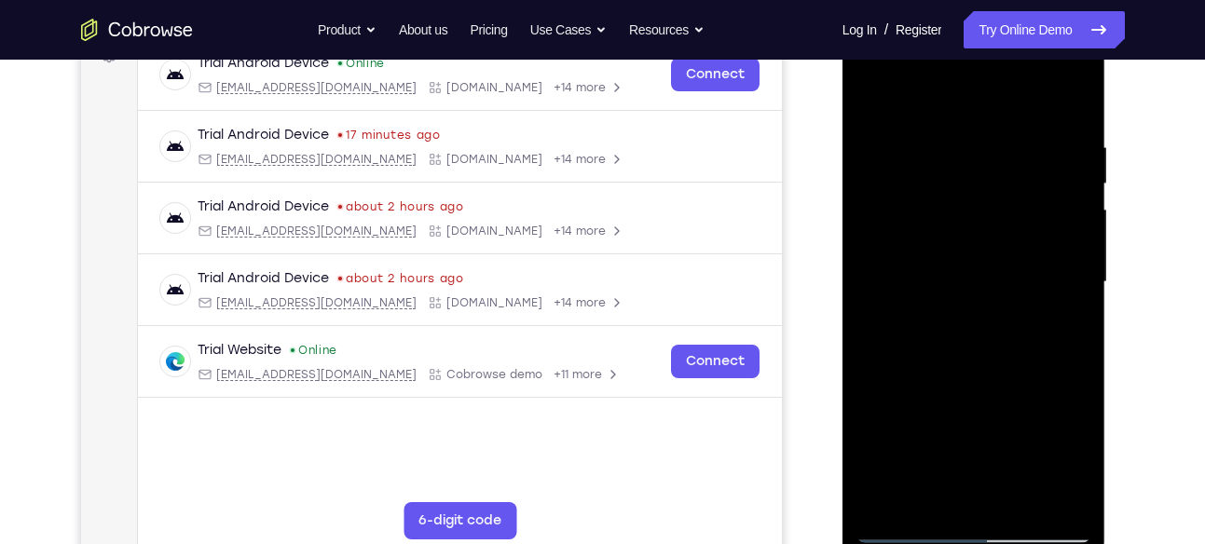
click at [983, 373] on div at bounding box center [974, 282] width 235 height 522
click at [873, 88] on div at bounding box center [974, 282] width 235 height 522
click at [1065, 502] on div at bounding box center [974, 282] width 235 height 522
click at [929, 500] on div at bounding box center [974, 282] width 235 height 522
click at [953, 98] on div at bounding box center [974, 282] width 235 height 522
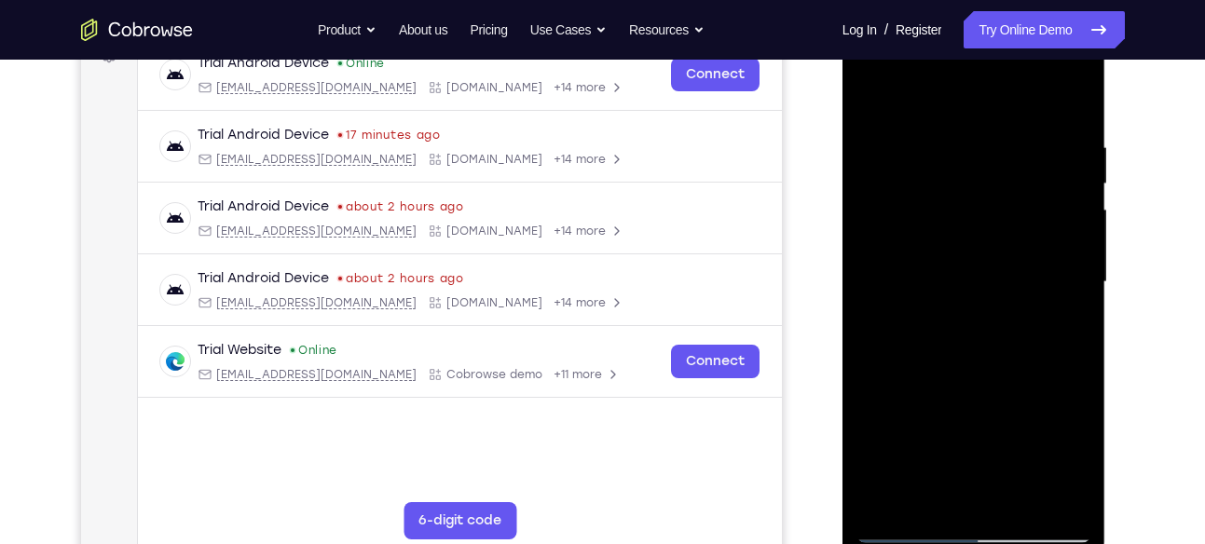
click at [915, 154] on div at bounding box center [974, 282] width 235 height 522
click at [1023, 156] on div at bounding box center [974, 282] width 235 height 522
click at [874, 98] on div at bounding box center [974, 282] width 235 height 522
click at [881, 90] on div at bounding box center [974, 282] width 235 height 522
click at [934, 502] on div at bounding box center [974, 282] width 235 height 522
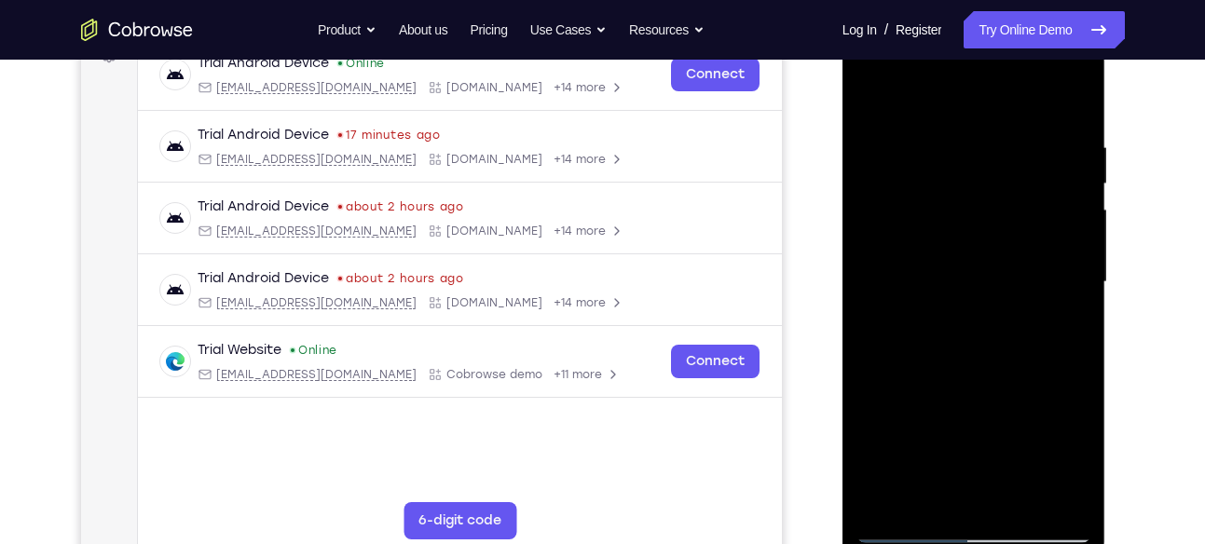
click at [992, 87] on div at bounding box center [974, 282] width 235 height 522
click at [930, 145] on div at bounding box center [974, 282] width 235 height 522
click at [897, 152] on div at bounding box center [974, 282] width 235 height 522
click at [1002, 492] on div at bounding box center [974, 282] width 235 height 522
click at [1045, 230] on div at bounding box center [974, 282] width 235 height 522
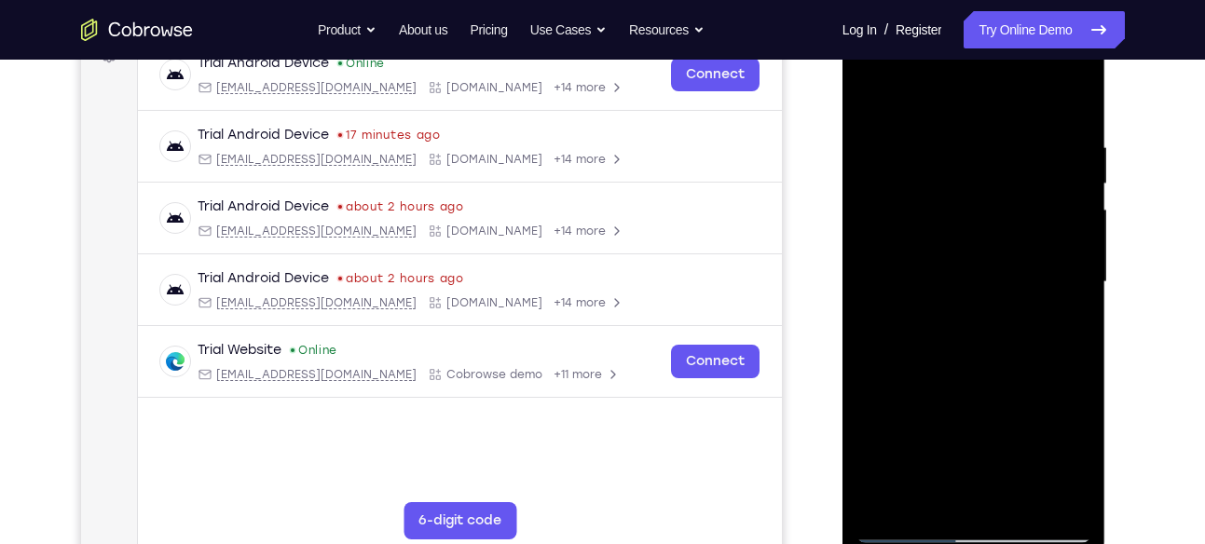
click at [990, 490] on div at bounding box center [974, 282] width 235 height 522
click at [1010, 272] on div at bounding box center [974, 282] width 235 height 522
click at [1004, 494] on div at bounding box center [974, 282] width 235 height 522
click at [966, 493] on div at bounding box center [974, 282] width 235 height 522
click at [1013, 194] on div at bounding box center [974, 282] width 235 height 522
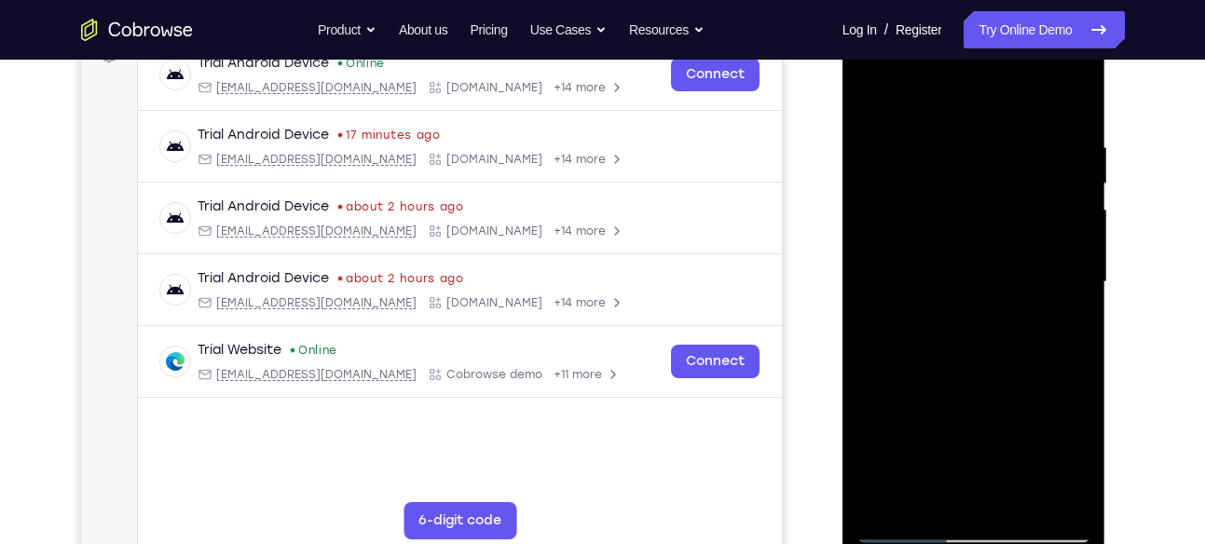
click at [1010, 492] on div at bounding box center [974, 282] width 235 height 522
click at [1066, 492] on div at bounding box center [974, 282] width 235 height 522
click at [1068, 105] on div at bounding box center [974, 282] width 235 height 522
click at [1025, 153] on div at bounding box center [974, 282] width 235 height 522
click at [873, 101] on div at bounding box center [974, 282] width 235 height 522
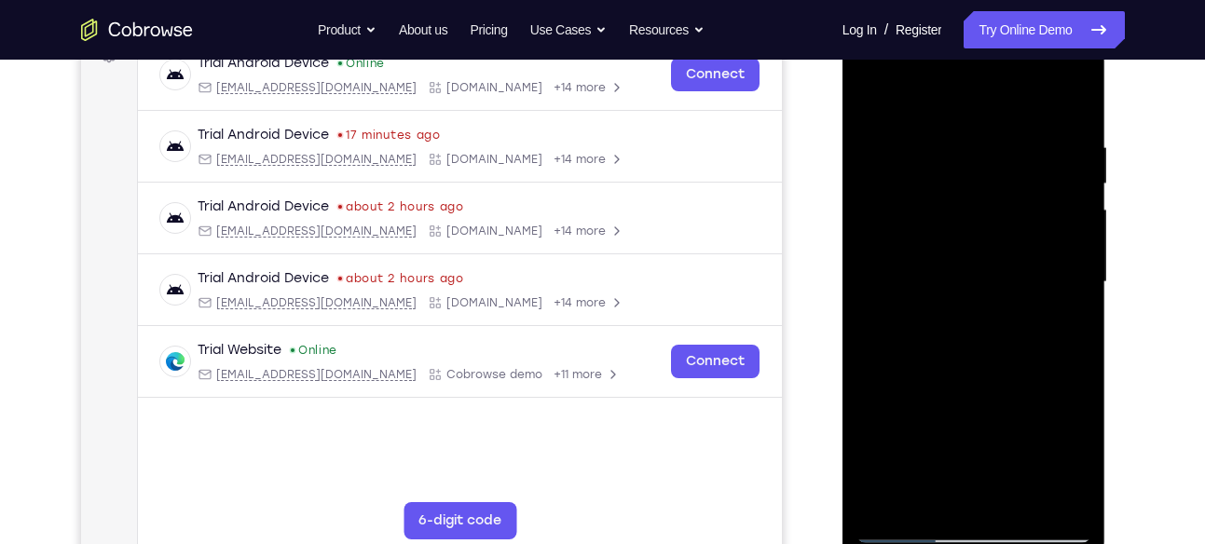
click at [911, 526] on div at bounding box center [974, 282] width 235 height 522
click at [976, 216] on div at bounding box center [974, 282] width 235 height 522
click at [882, 142] on div at bounding box center [974, 282] width 235 height 522
click at [1012, 494] on div at bounding box center [974, 282] width 235 height 522
click at [1038, 308] on div at bounding box center [974, 282] width 235 height 522
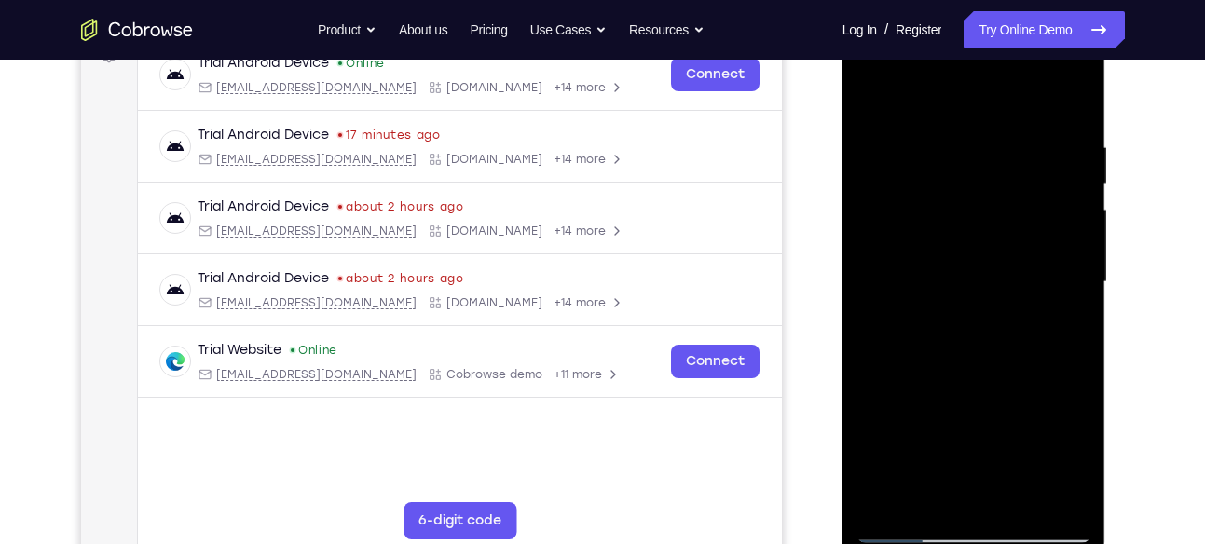
click at [987, 495] on div at bounding box center [974, 282] width 235 height 522
click at [1033, 258] on div at bounding box center [974, 282] width 235 height 522
click at [1009, 495] on div at bounding box center [974, 282] width 235 height 522
click at [1056, 492] on div at bounding box center [974, 282] width 235 height 522
click at [1047, 496] on div at bounding box center [974, 282] width 235 height 522
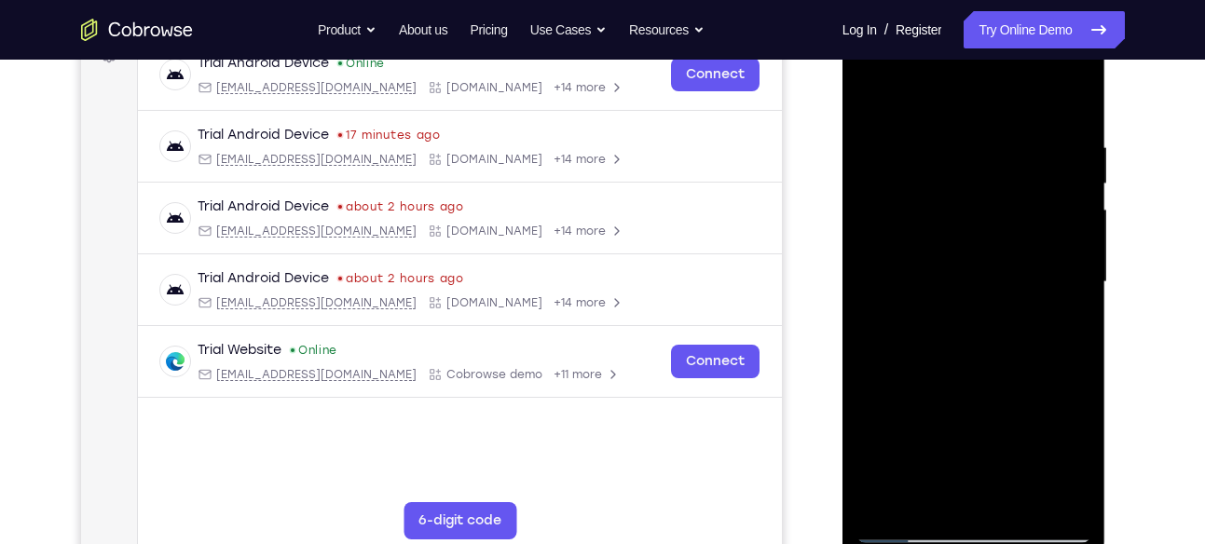
click at [1075, 101] on div at bounding box center [974, 282] width 235 height 522
click at [906, 157] on div at bounding box center [974, 282] width 235 height 522
click at [1064, 99] on div at bounding box center [974, 282] width 235 height 522
click at [889, 498] on div at bounding box center [974, 282] width 235 height 522
click at [948, 151] on div at bounding box center [974, 282] width 235 height 522
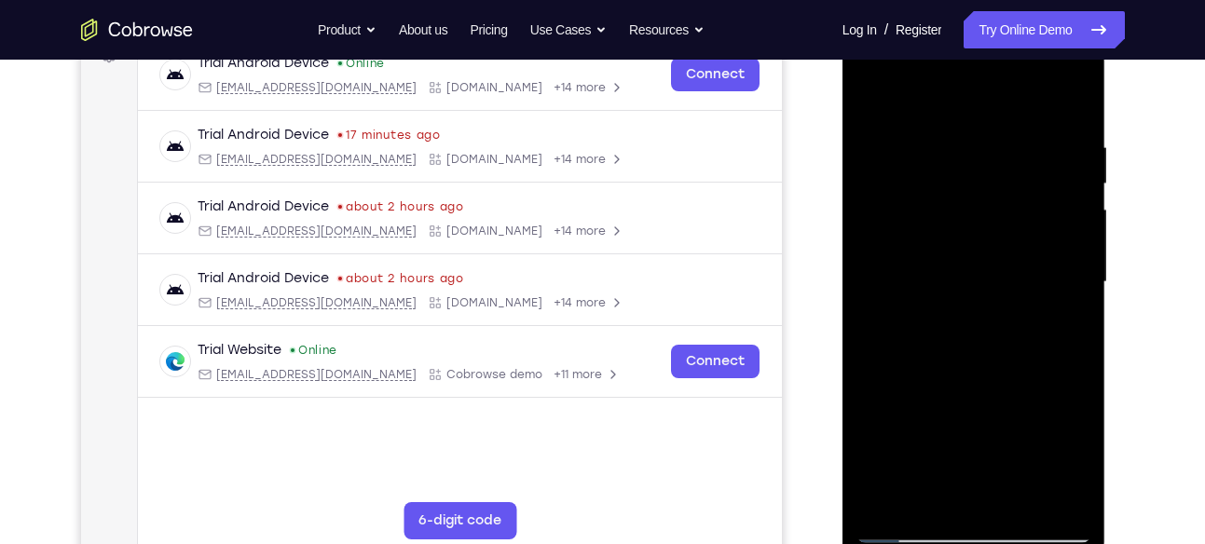
click at [1069, 283] on div at bounding box center [974, 282] width 235 height 522
click at [1075, 89] on div at bounding box center [974, 282] width 235 height 522
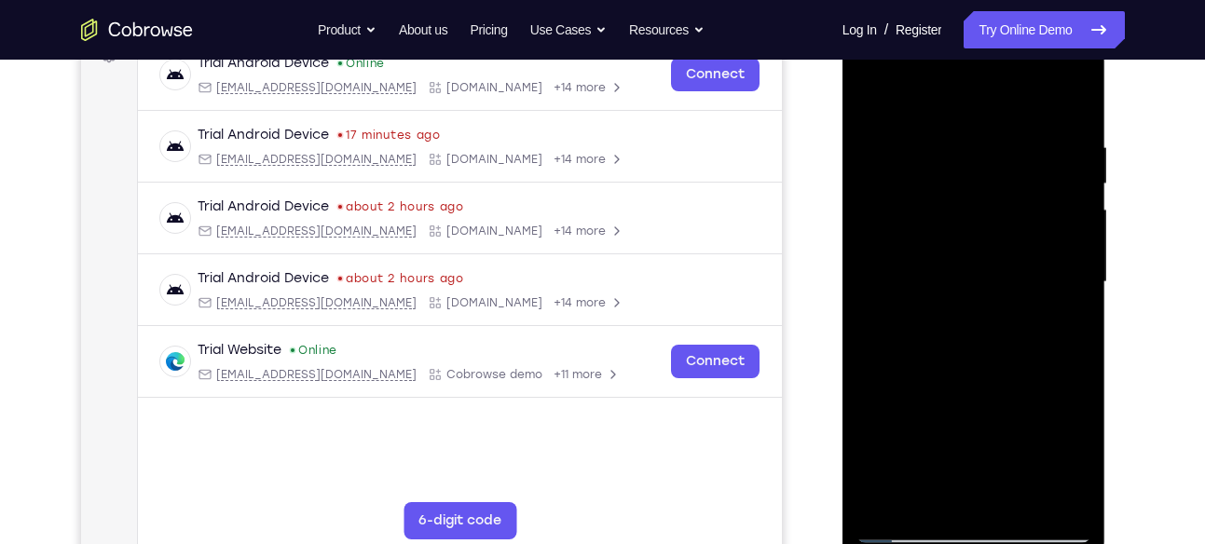
drag, startPoint x: 956, startPoint y: 199, endPoint x: 943, endPoint y: 521, distance: 322.8
click at [943, 521] on div at bounding box center [974, 282] width 235 height 522
